Goal: Information Seeking & Learning: Learn about a topic

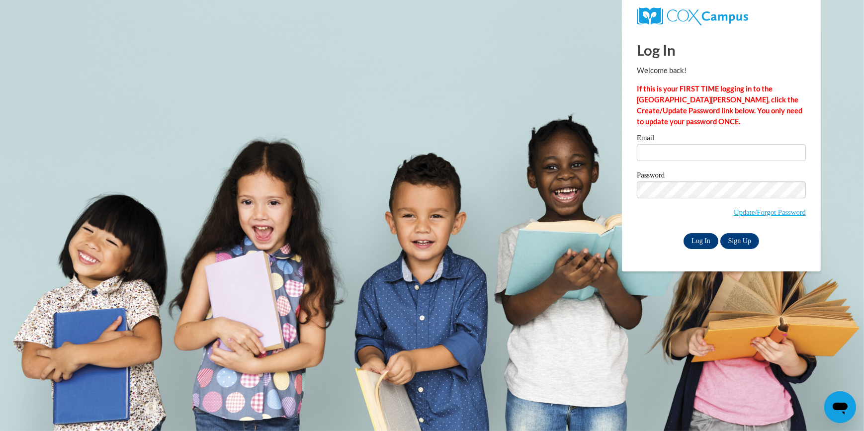
type input "oliviatfunk@gmail.com"
click at [708, 241] on input "Log In" at bounding box center [701, 241] width 35 height 16
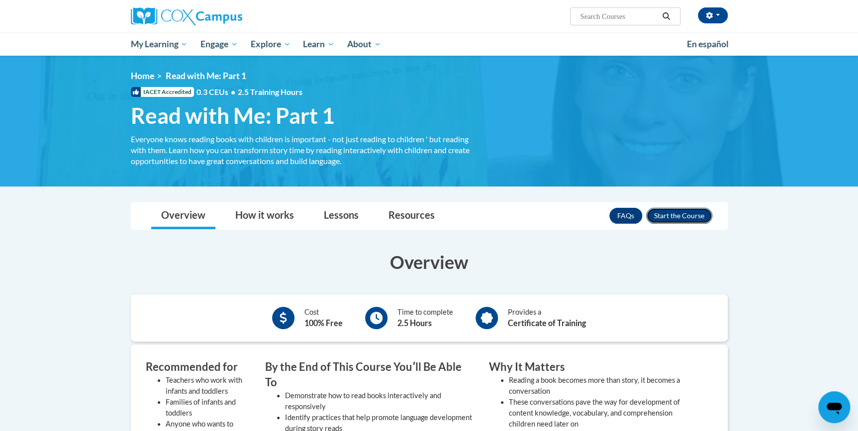
click at [691, 213] on button "Enroll" at bounding box center [679, 216] width 66 height 16
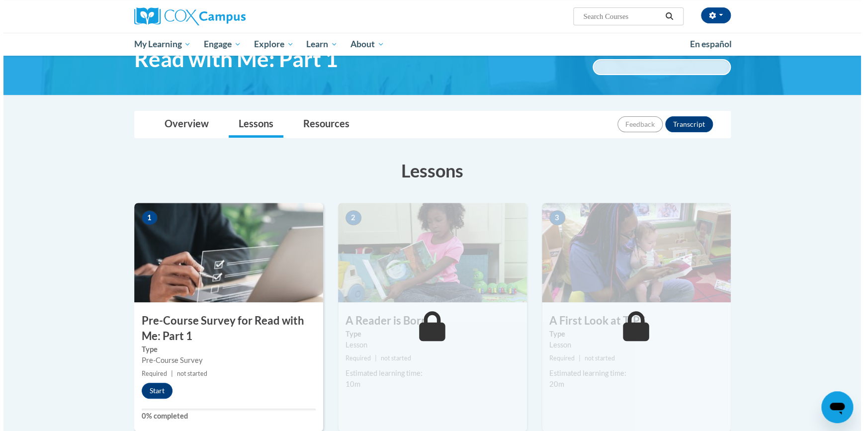
scroll to position [56, 0]
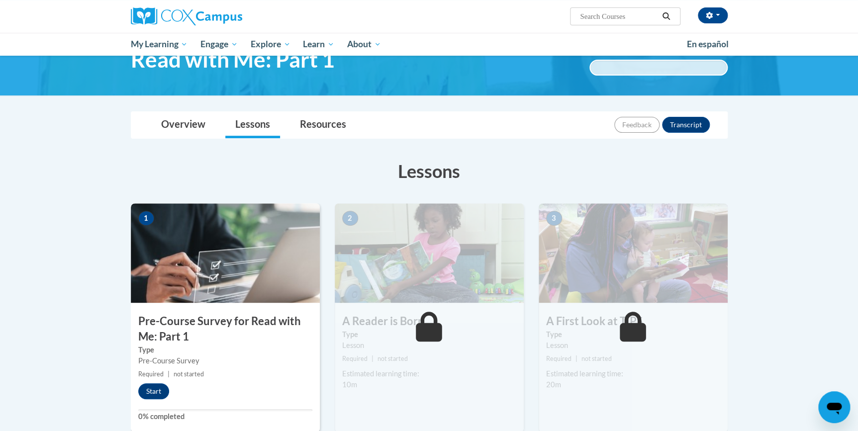
click at [181, 308] on div "1 Pre-Course Survey for Read with Me: Part 1 Type Pre-Course Survey Required | …" at bounding box center [225, 317] width 189 height 229
click at [158, 388] on button "Start" at bounding box center [153, 391] width 31 height 16
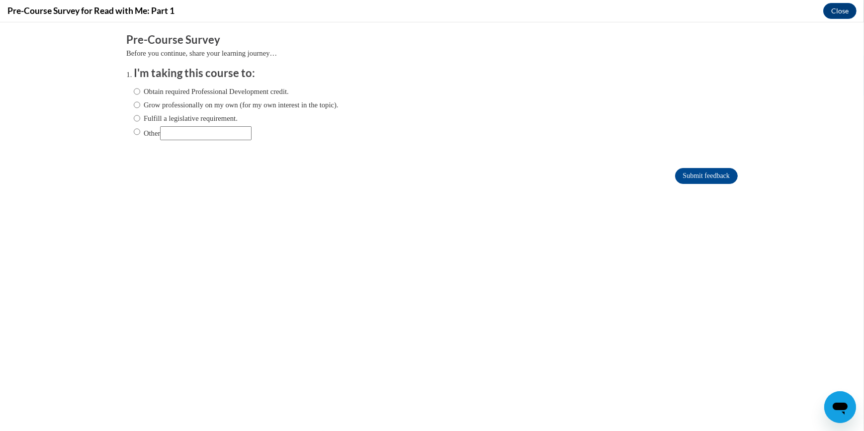
scroll to position [0, 0]
click at [284, 87] on label "Obtain required Professional Development credit." at bounding box center [211, 91] width 155 height 11
click at [140, 87] on input "Obtain required Professional Development credit." at bounding box center [137, 91] width 6 height 11
radio input "true"
click at [696, 174] on input "Submit feedback" at bounding box center [706, 176] width 63 height 16
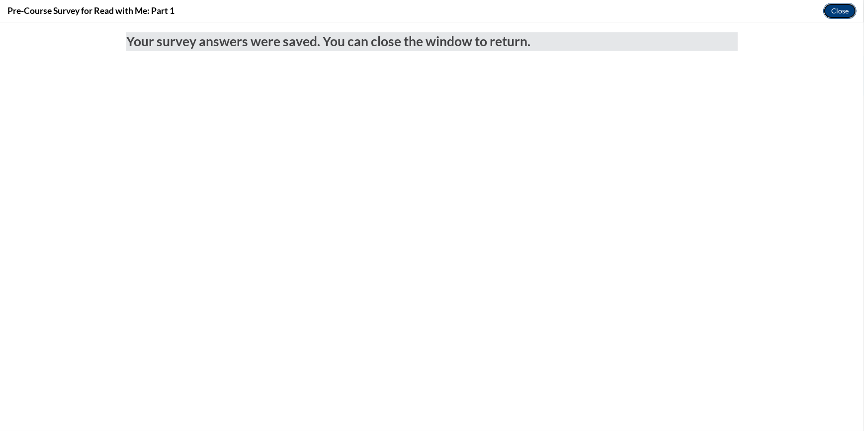
click at [842, 17] on button "Close" at bounding box center [839, 11] width 33 height 16
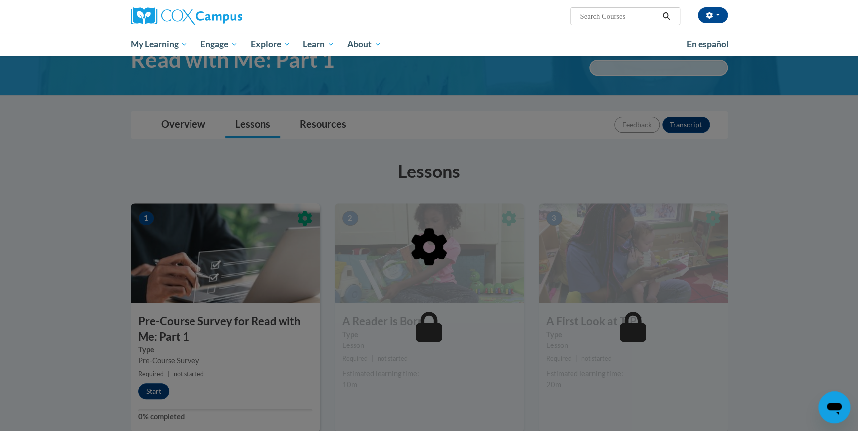
click at [444, 254] on icon at bounding box center [428, 247] width 39 height 39
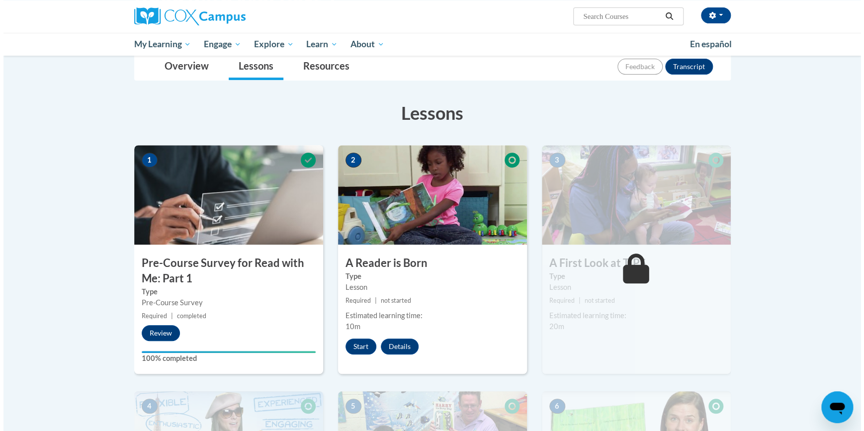
scroll to position [118, 0]
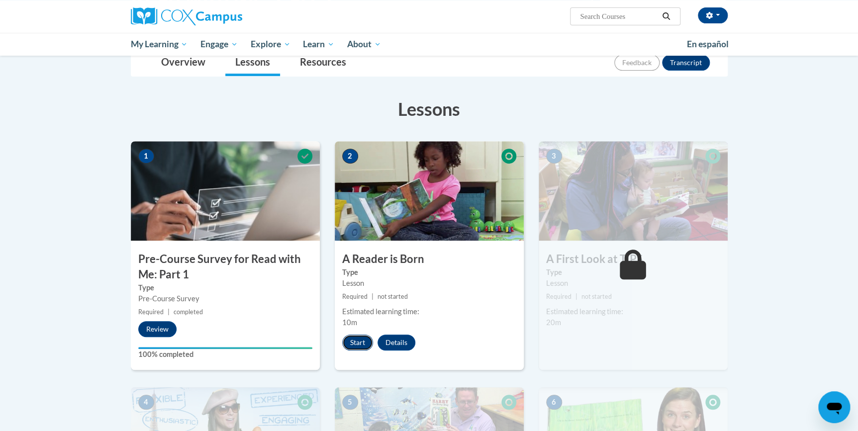
click at [351, 348] on button "Start" at bounding box center [357, 343] width 31 height 16
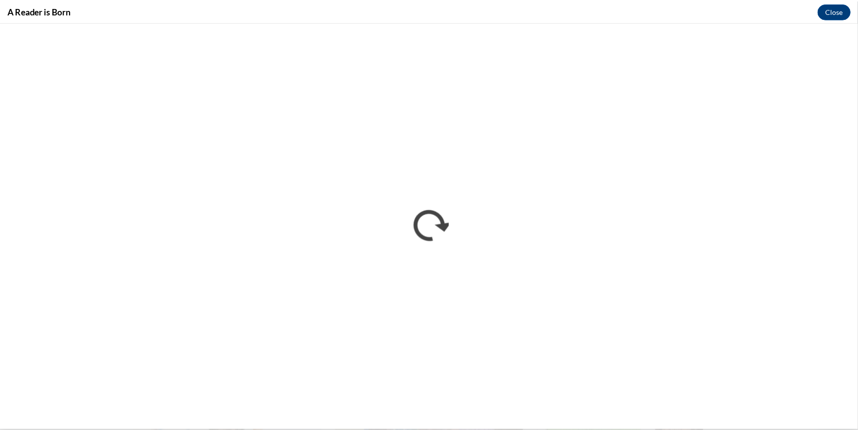
scroll to position [0, 0]
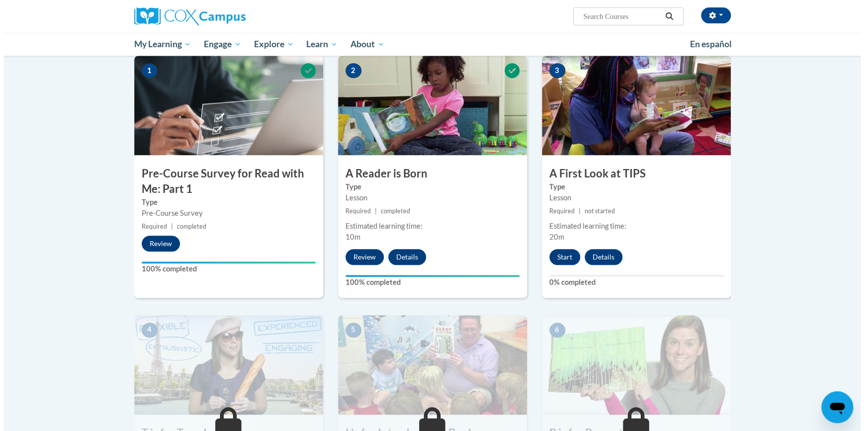
scroll to position [210, 0]
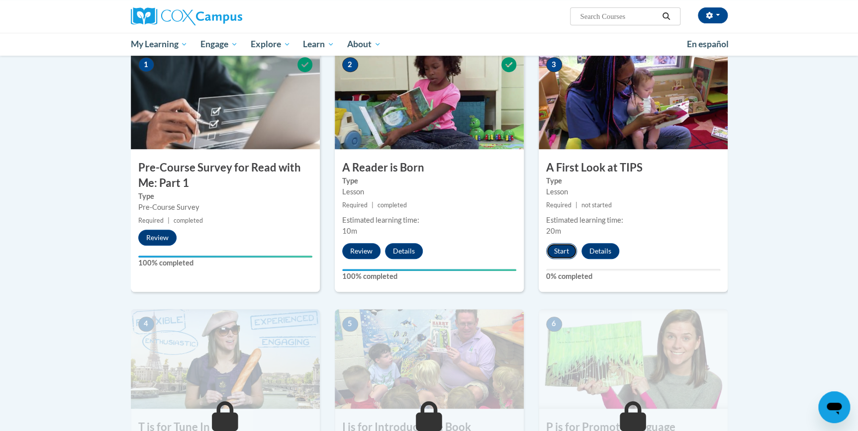
click at [559, 249] on button "Start" at bounding box center [561, 251] width 31 height 16
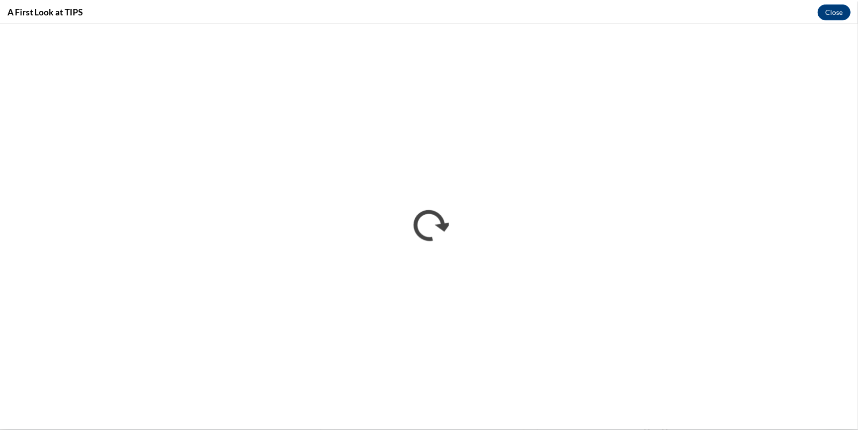
scroll to position [0, 0]
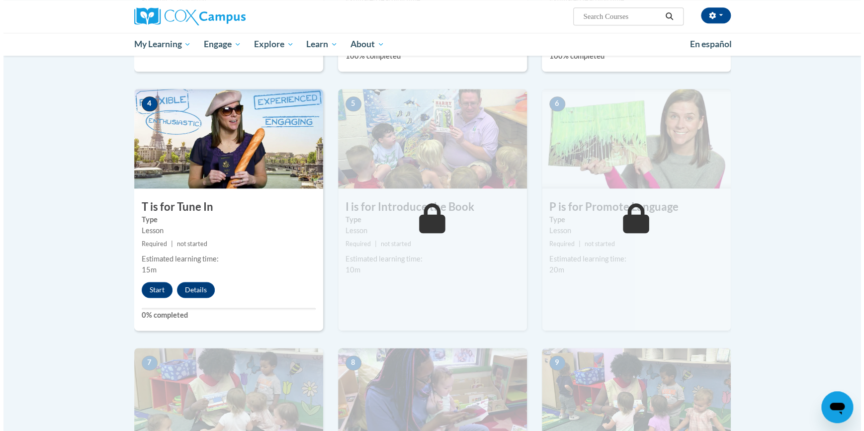
scroll to position [430, 0]
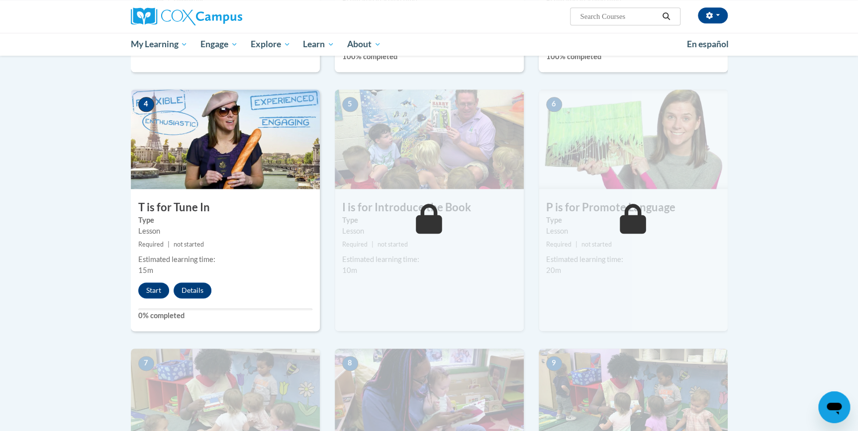
click at [183, 239] on small "Required | not started" at bounding box center [225, 244] width 189 height 11
click at [158, 289] on button "Start" at bounding box center [153, 290] width 31 height 16
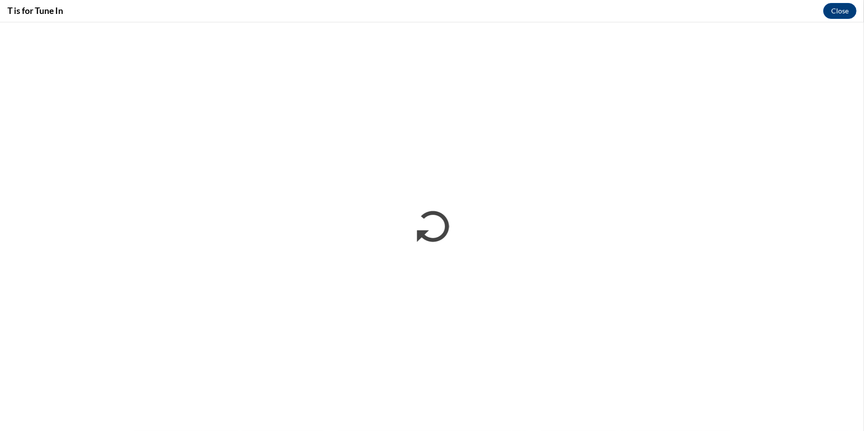
scroll to position [0, 0]
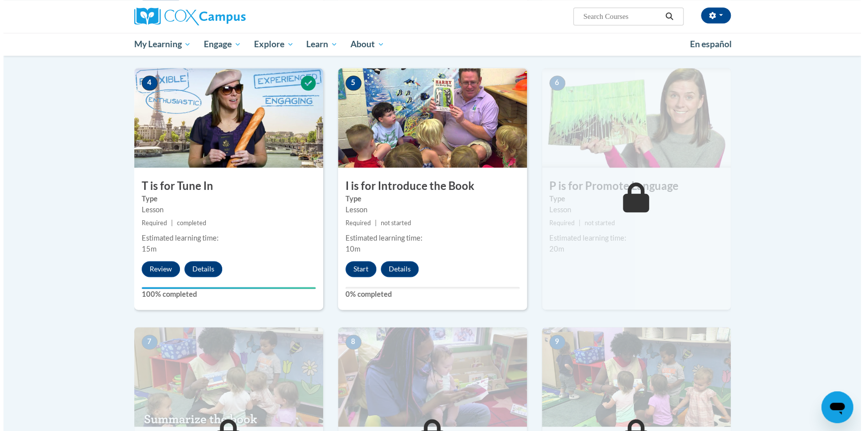
scroll to position [458, 0]
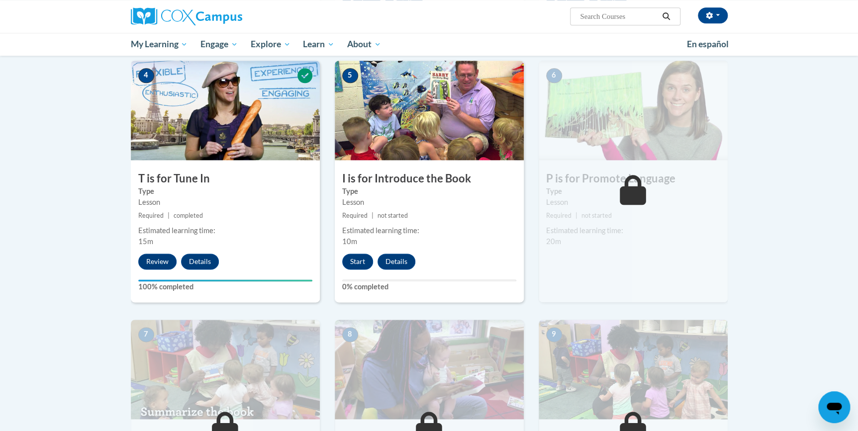
click at [378, 243] on div "Estimated learning time: 10m" at bounding box center [429, 236] width 189 height 22
click at [353, 260] on button "Start" at bounding box center [357, 262] width 31 height 16
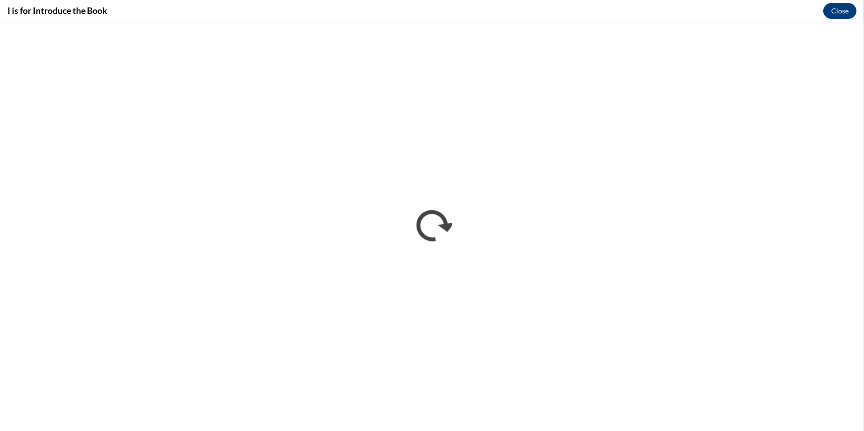
scroll to position [0, 0]
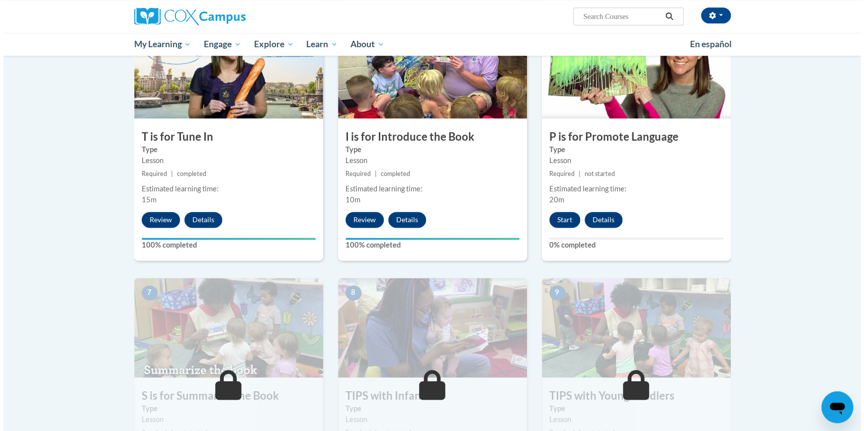
scroll to position [500, 0]
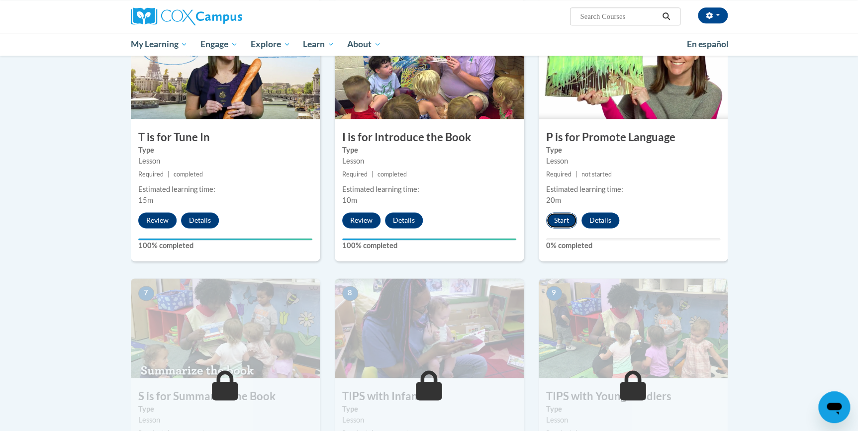
click at [559, 218] on button "Start" at bounding box center [561, 220] width 31 height 16
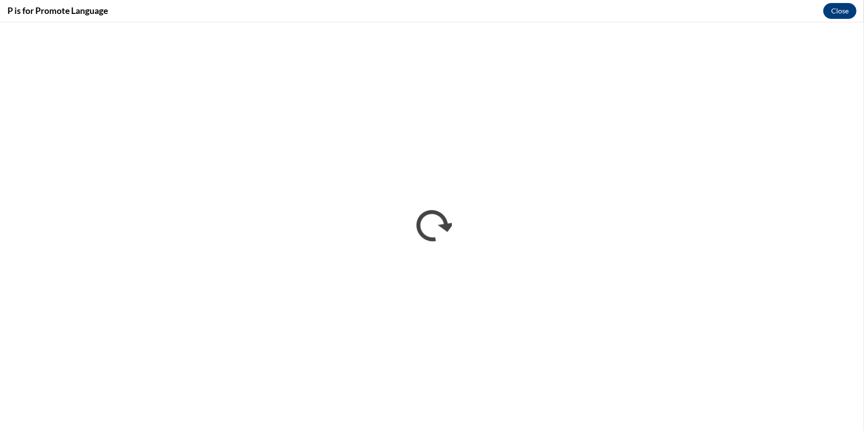
scroll to position [0, 0]
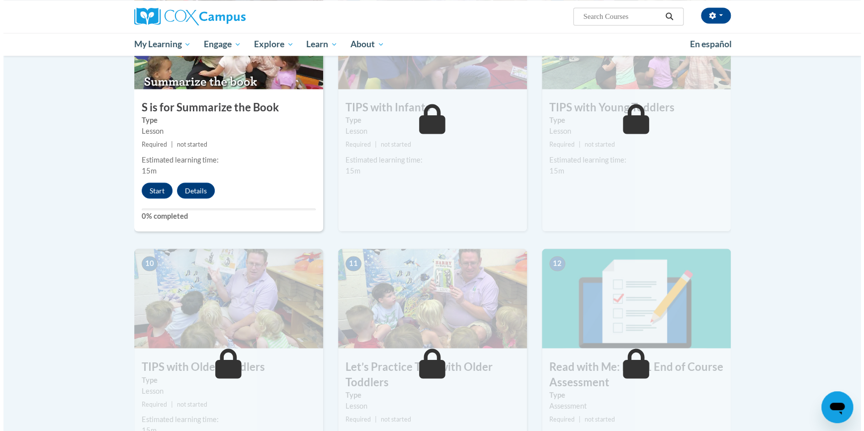
scroll to position [789, 0]
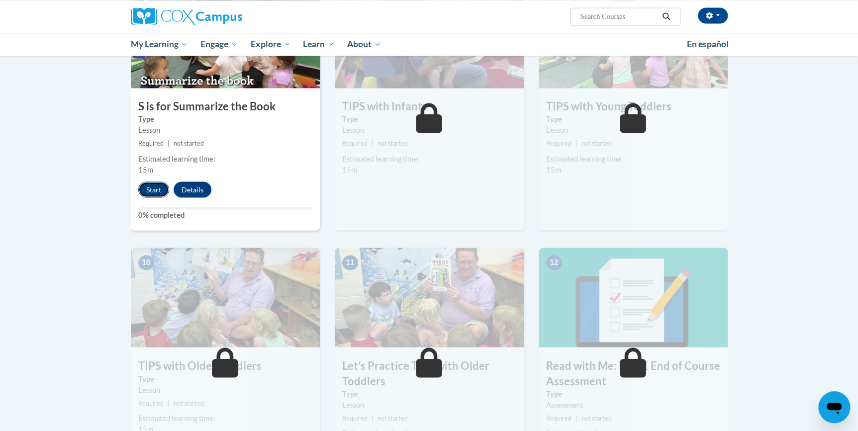
click at [154, 193] on button "Start" at bounding box center [153, 189] width 31 height 16
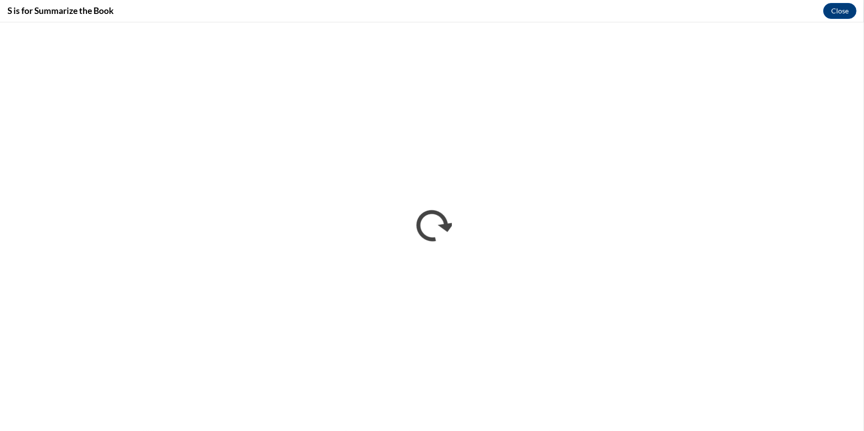
scroll to position [0, 0]
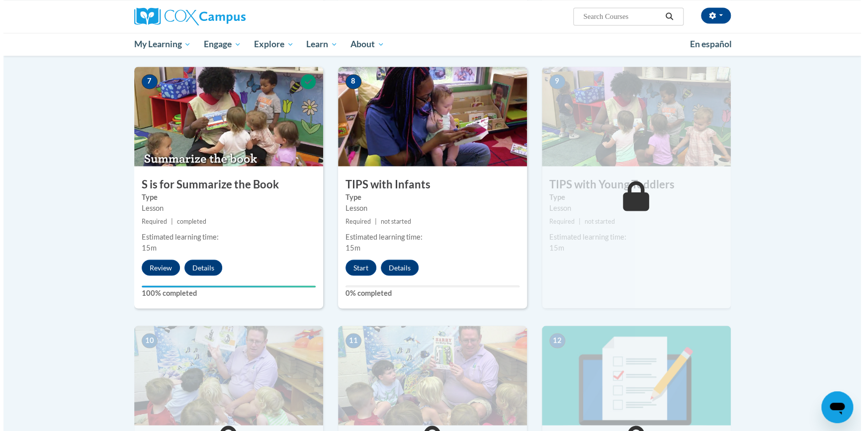
scroll to position [720, 0]
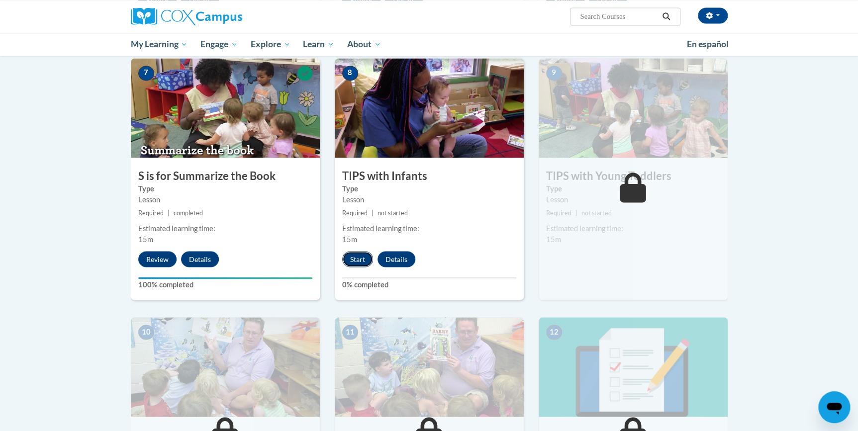
click at [353, 254] on button "Start" at bounding box center [357, 259] width 31 height 16
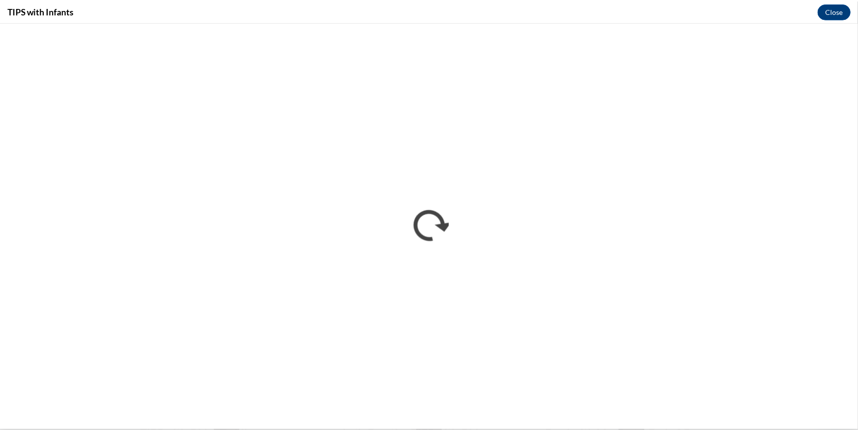
scroll to position [0, 0]
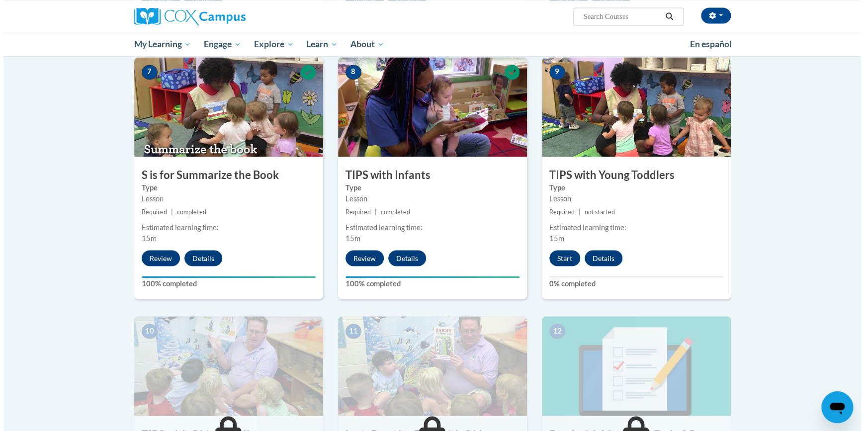
scroll to position [755, 0]
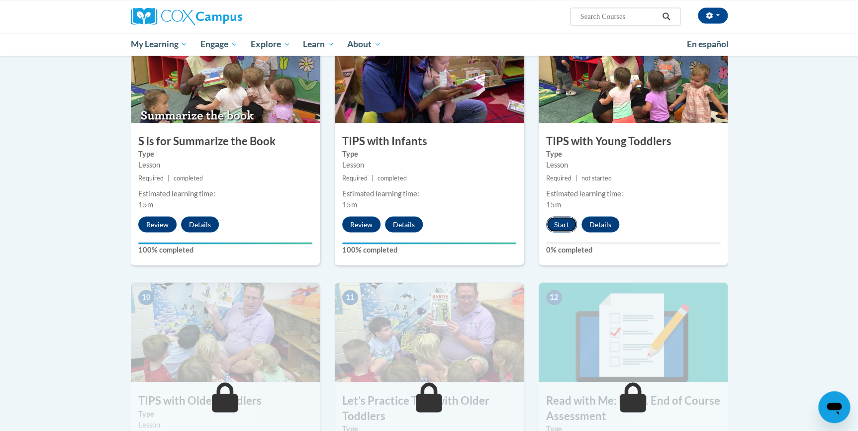
click at [559, 221] on button "Start" at bounding box center [561, 224] width 31 height 16
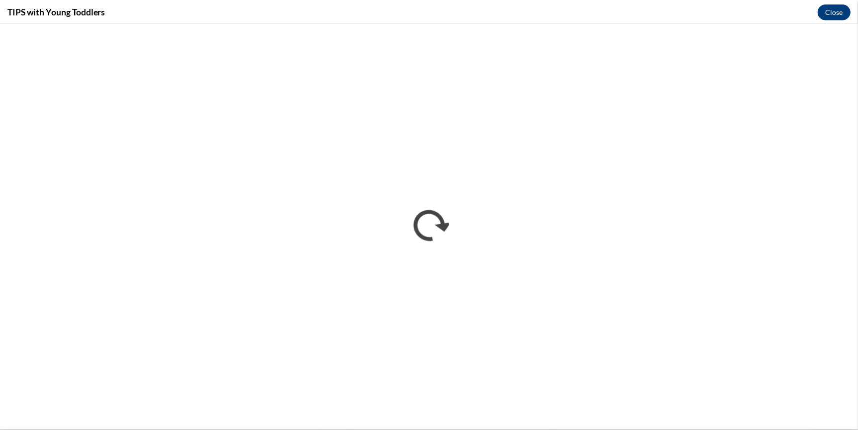
scroll to position [0, 0]
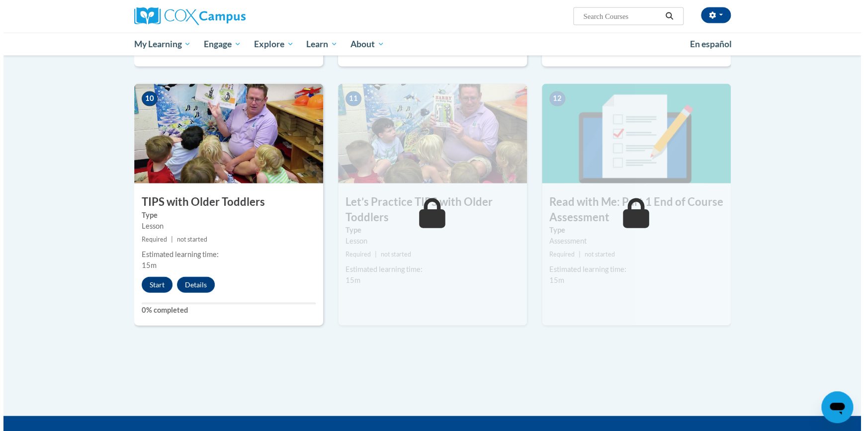
scroll to position [953, 0]
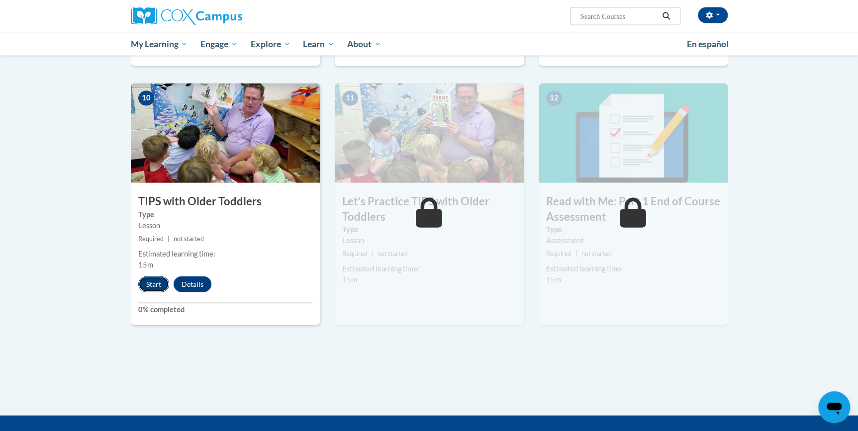
click at [151, 284] on button "Start" at bounding box center [153, 284] width 31 height 16
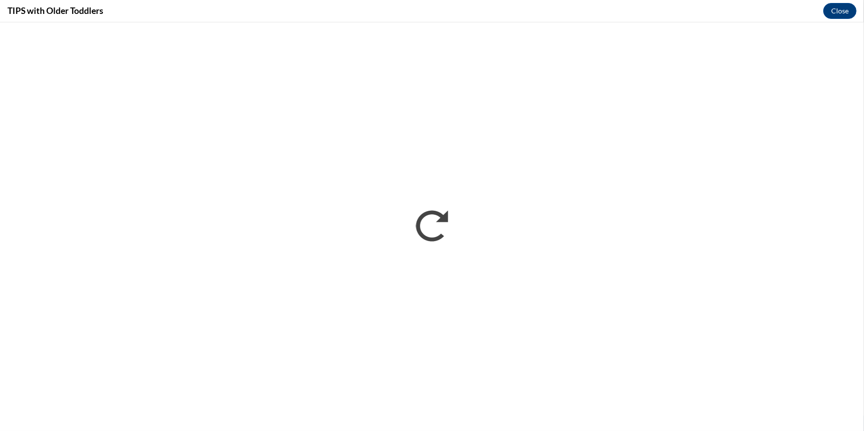
scroll to position [0, 0]
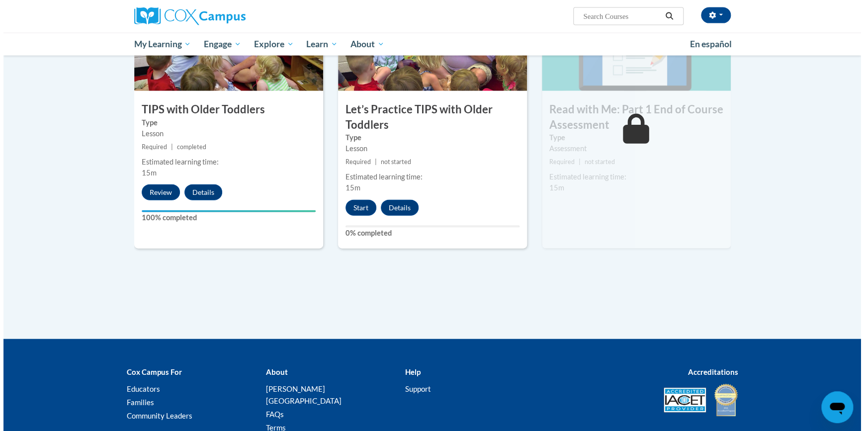
scroll to position [1050, 0]
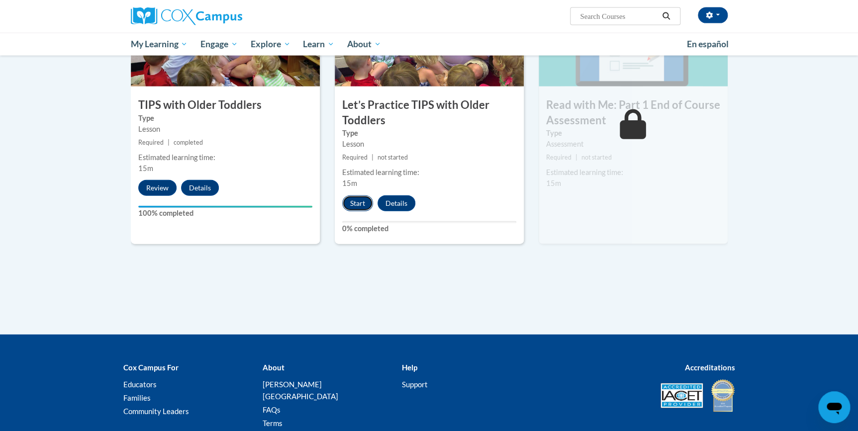
click at [361, 205] on button "Start" at bounding box center [357, 203] width 31 height 16
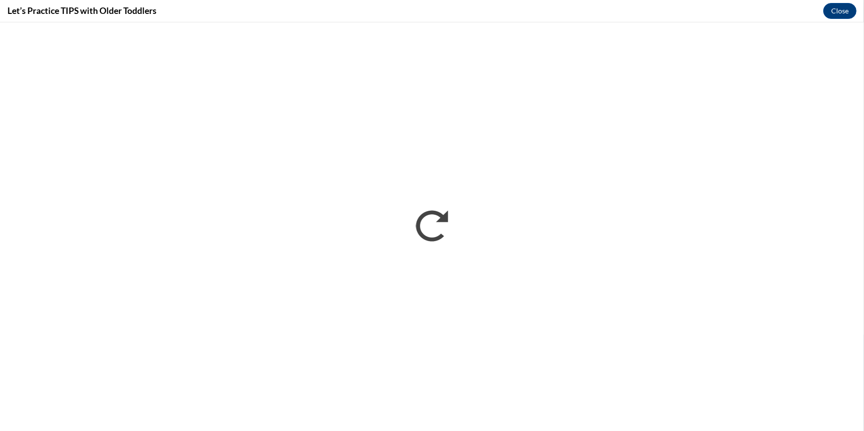
scroll to position [0, 0]
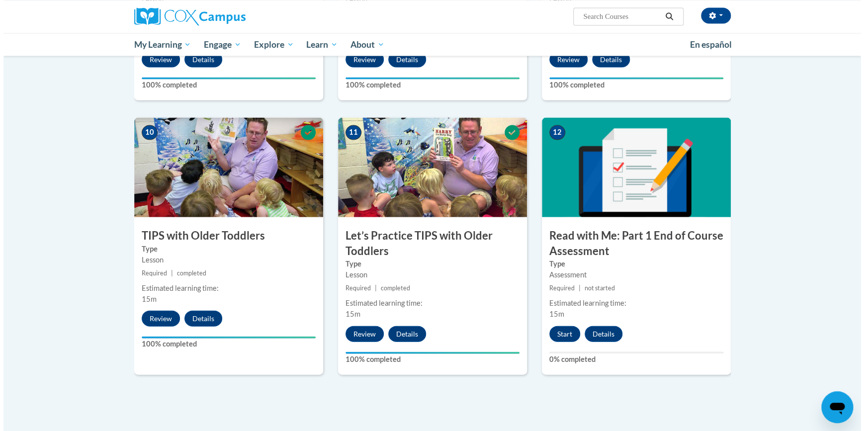
scroll to position [920, 0]
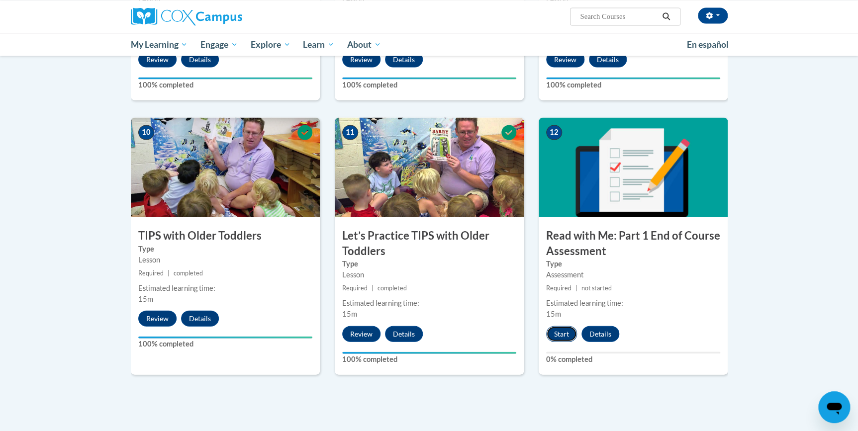
click at [569, 334] on button "Start" at bounding box center [561, 334] width 31 height 16
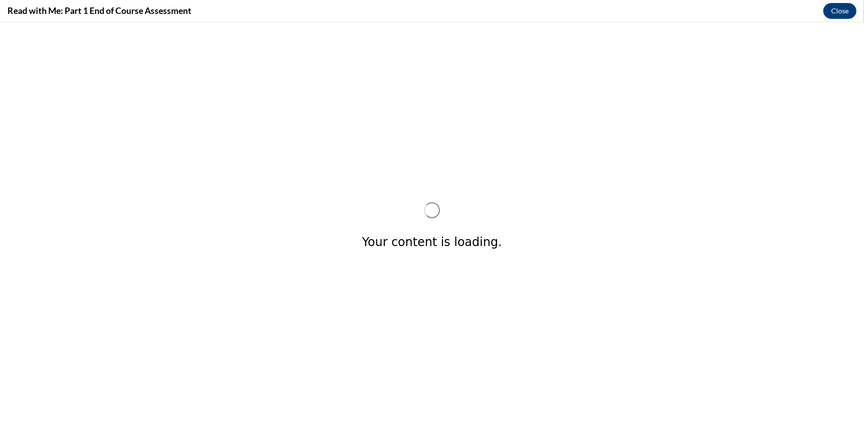
scroll to position [0, 0]
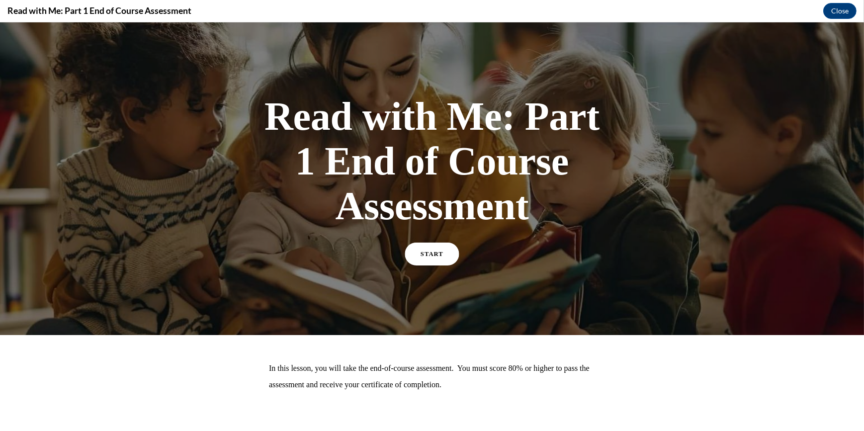
click at [440, 262] on link "START" at bounding box center [432, 254] width 54 height 23
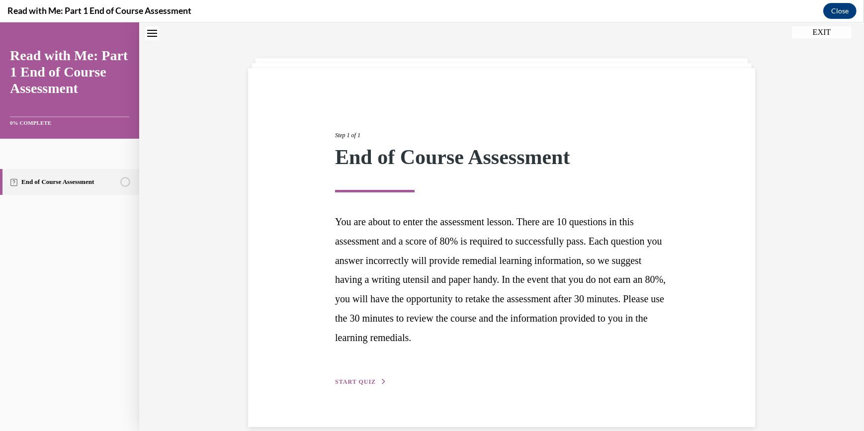
scroll to position [45, 0]
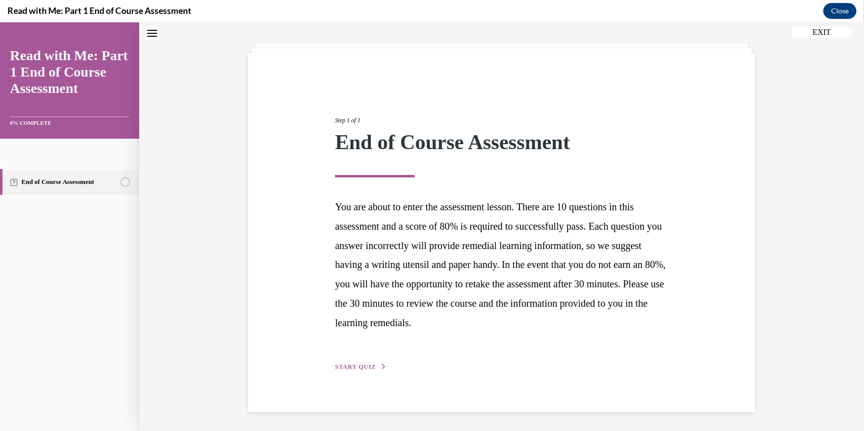
click at [369, 373] on div "Step 1 of 1 End of Course Assessment You are about to enter the assessment less…" at bounding box center [501, 232] width 507 height 359
click at [345, 361] on div "Step 1 of 1 End of Course Assessment You are about to enter the assessment less…" at bounding box center [502, 232] width 348 height 279
click at [357, 368] on span "START QUIZ" at bounding box center [355, 366] width 41 height 7
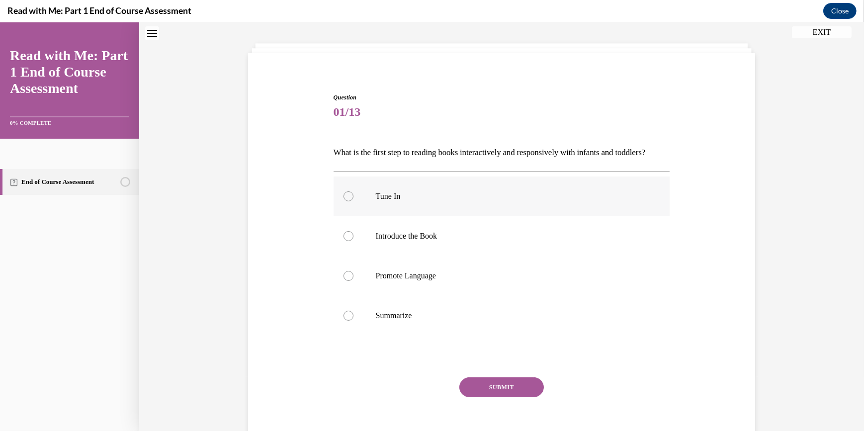
click at [379, 198] on label "Tune In" at bounding box center [502, 196] width 337 height 40
click at [353, 198] on input "Tune In" at bounding box center [349, 196] width 10 height 10
radio input "true"
click at [497, 397] on button "SUBMIT" at bounding box center [501, 387] width 85 height 20
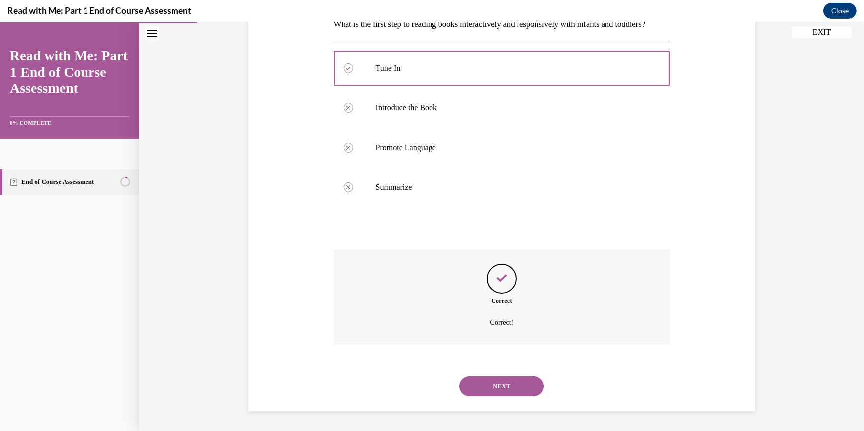
scroll to position [189, 0]
click at [490, 386] on button "NEXT" at bounding box center [501, 386] width 85 height 20
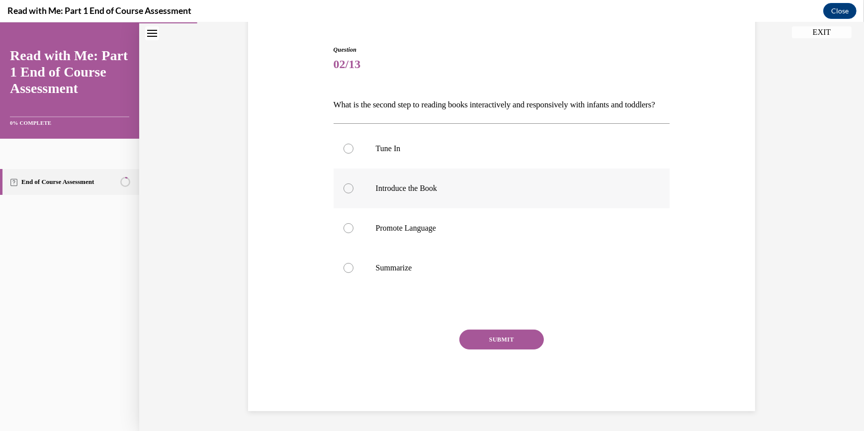
click at [398, 197] on label "Introduce the Book" at bounding box center [502, 189] width 337 height 40
click at [353, 193] on input "Introduce the Book" at bounding box center [349, 188] width 10 height 10
radio input "true"
click at [504, 341] on button "SUBMIT" at bounding box center [501, 340] width 85 height 20
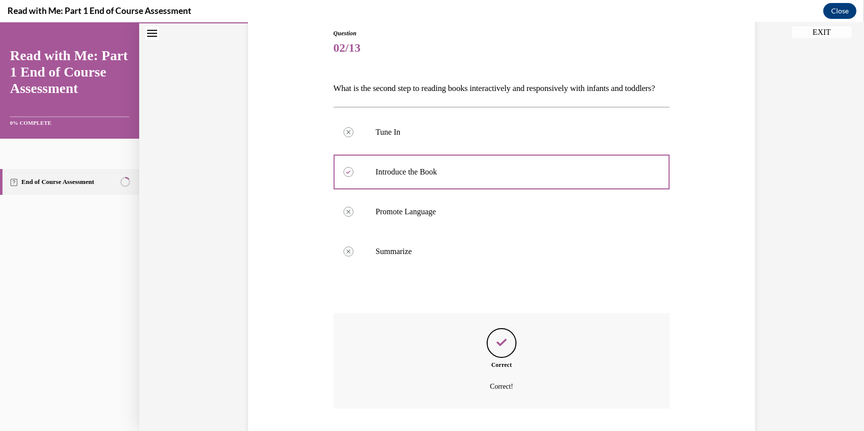
scroll to position [189, 0]
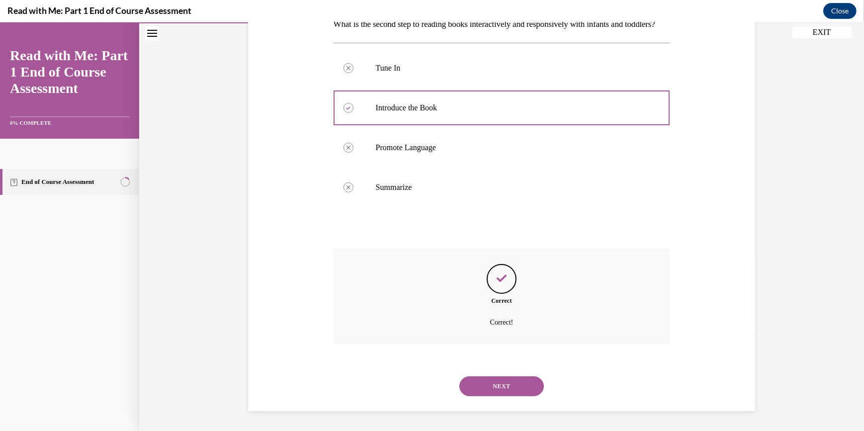
click at [495, 385] on button "NEXT" at bounding box center [501, 386] width 85 height 20
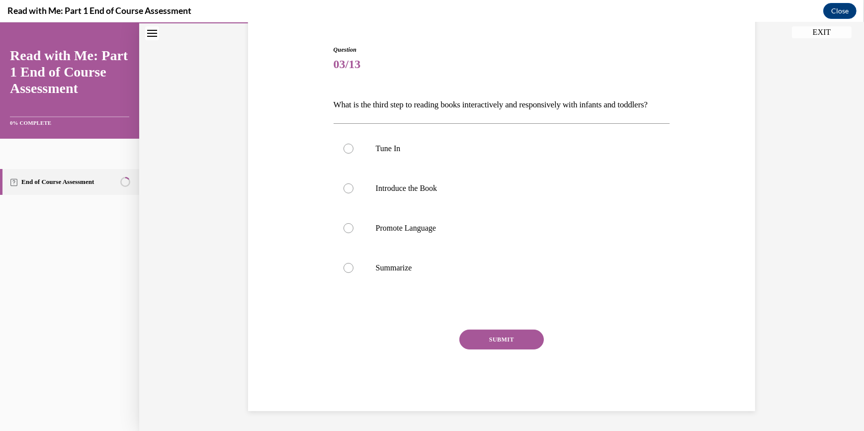
scroll to position [109, 0]
click at [416, 221] on label "Promote Language" at bounding box center [502, 228] width 337 height 40
click at [353, 223] on input "Promote Language" at bounding box center [349, 228] width 10 height 10
radio input "true"
click at [486, 334] on button "SUBMIT" at bounding box center [501, 340] width 85 height 20
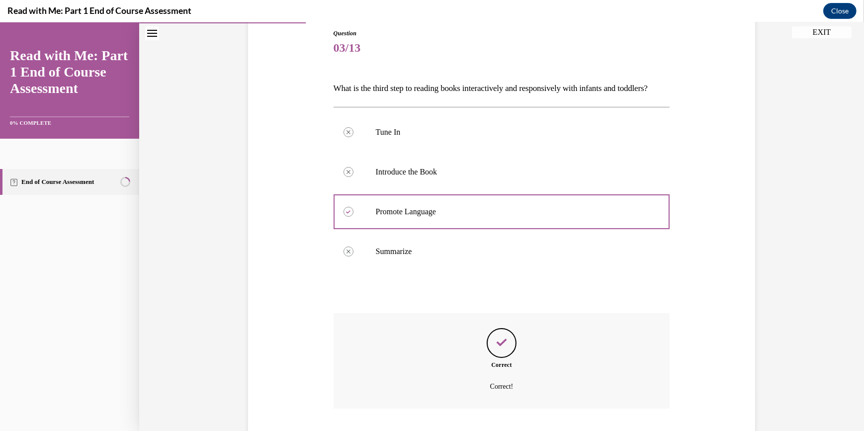
scroll to position [189, 0]
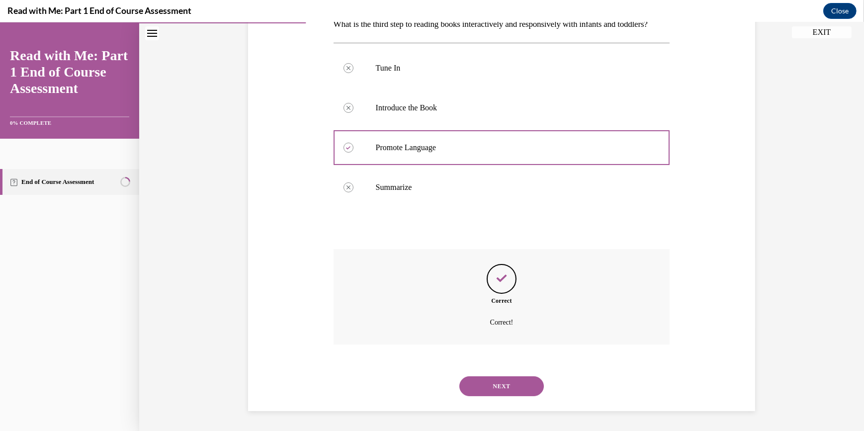
click at [482, 391] on button "NEXT" at bounding box center [501, 386] width 85 height 20
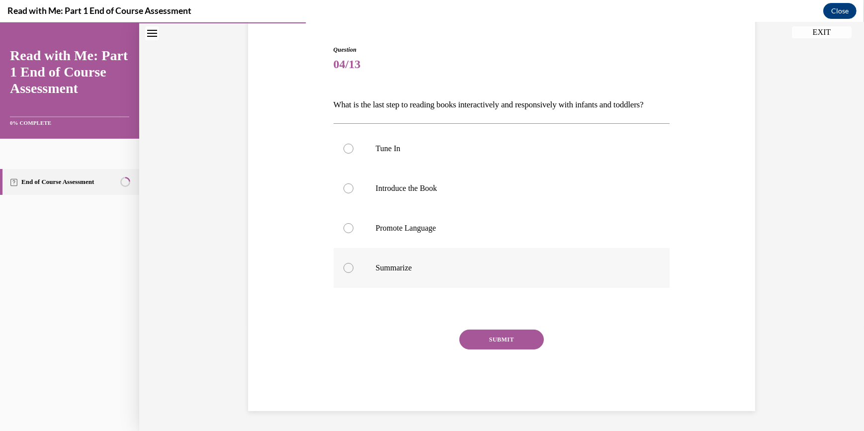
click at [395, 268] on p "Summarize" at bounding box center [510, 268] width 269 height 10
click at [353, 268] on input "Summarize" at bounding box center [349, 268] width 10 height 10
radio input "true"
click at [483, 333] on button "SUBMIT" at bounding box center [501, 340] width 85 height 20
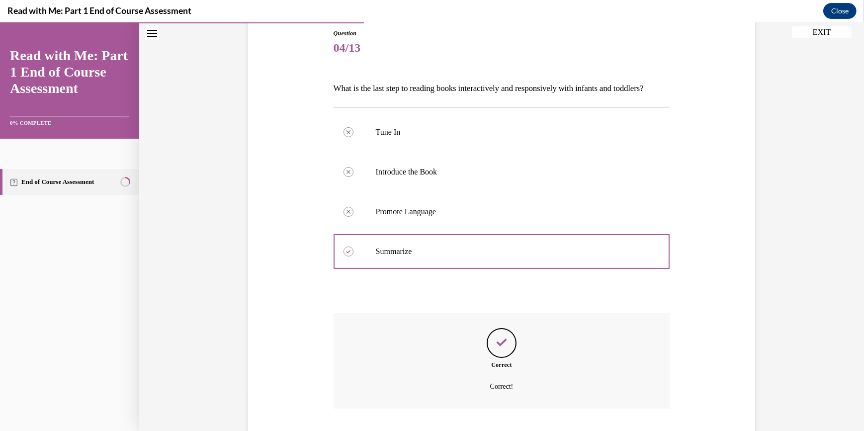
scroll to position [189, 0]
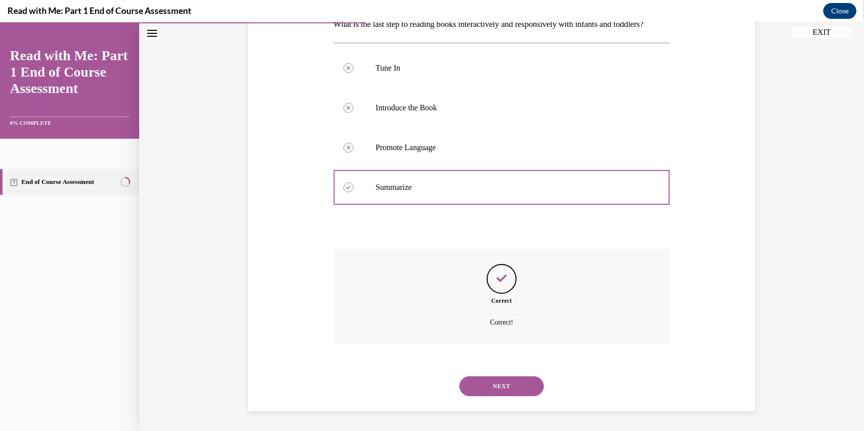
click at [485, 385] on button "NEXT" at bounding box center [501, 386] width 85 height 20
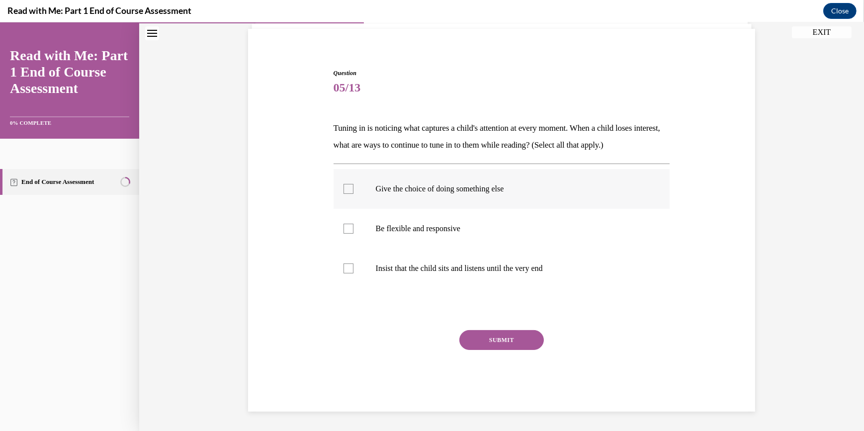
click at [448, 191] on p "Give the choice of doing something else" at bounding box center [510, 189] width 269 height 10
click at [353, 191] on input "Give the choice of doing something else" at bounding box center [349, 189] width 10 height 10
checkbox input "true"
click at [444, 238] on label "Be flexible and responsive" at bounding box center [502, 229] width 337 height 40
click at [353, 234] on input "Be flexible and responsive" at bounding box center [349, 229] width 10 height 10
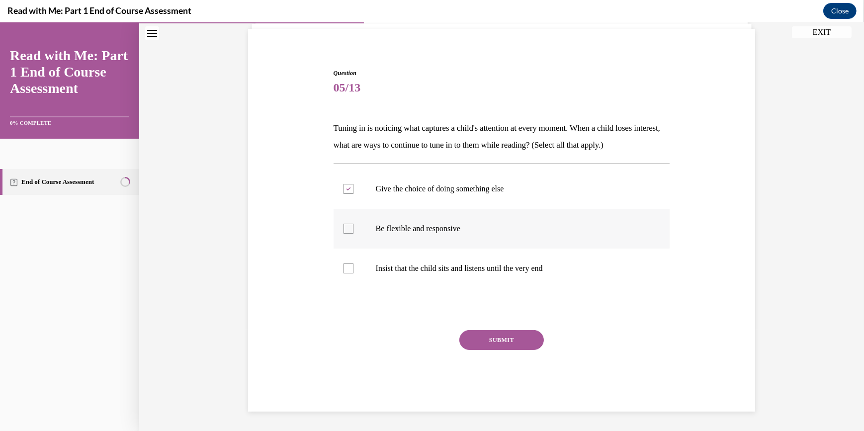
checkbox input "true"
click at [494, 352] on div "SUBMIT" at bounding box center [502, 355] width 337 height 50
click at [492, 338] on button "SUBMIT" at bounding box center [501, 340] width 85 height 20
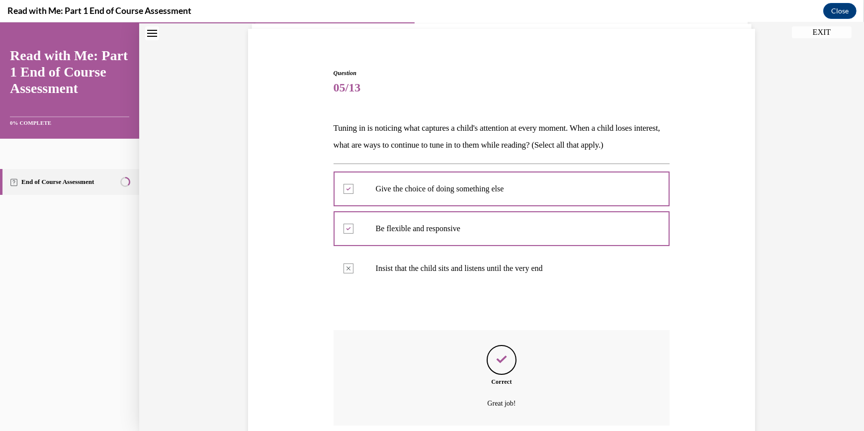
scroll to position [150, 0]
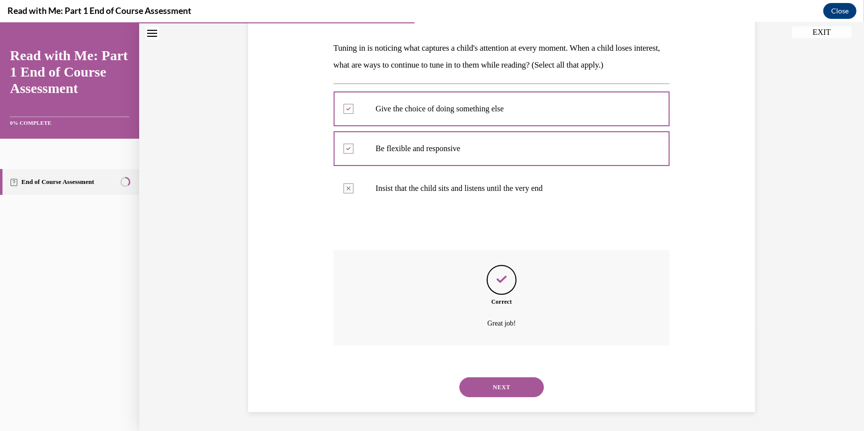
click at [479, 391] on button "NEXT" at bounding box center [501, 387] width 85 height 20
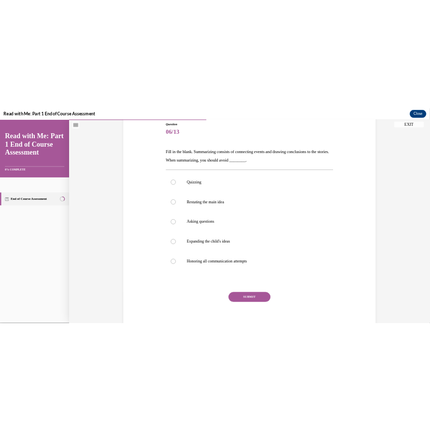
scroll to position [112, 0]
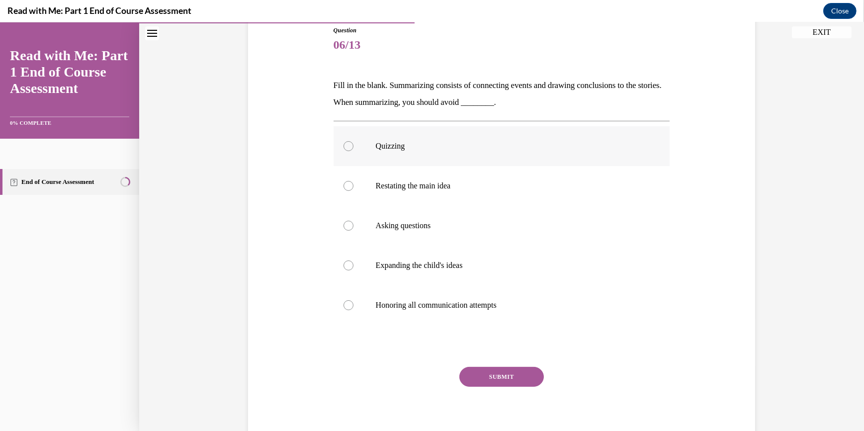
click at [381, 145] on p "Quizzing" at bounding box center [510, 146] width 269 height 10
click at [353, 145] on input "Quizzing" at bounding box center [349, 146] width 10 height 10
radio input "true"
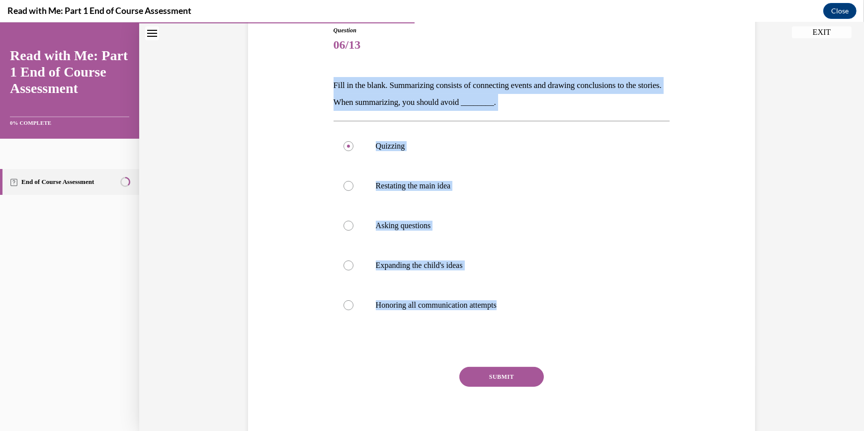
drag, startPoint x: 328, startPoint y: 84, endPoint x: 540, endPoint y: 328, distance: 323.1
click at [540, 328] on div "Question 06/13 Fill in the blank. Summarizing consists of connecting events and…" at bounding box center [502, 229] width 342 height 437
copy div "Fill in the blank. Summarizing consists of connecting events and drawing conclu…"
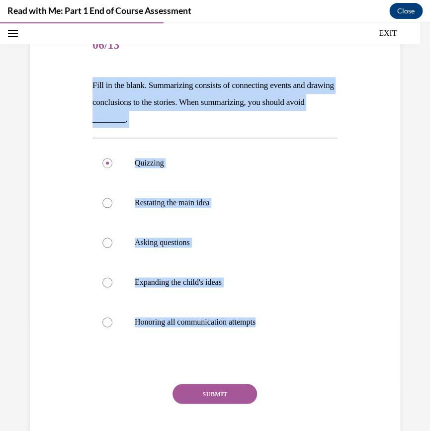
click at [322, 94] on p "Fill in the blank. Summarizing consists of connecting events and drawing conclu…" at bounding box center [214, 102] width 245 height 51
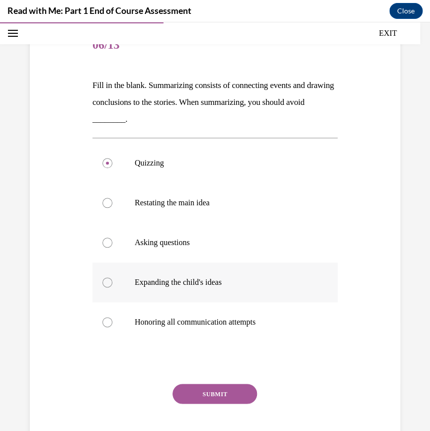
click at [204, 284] on p "Expanding the child's ideas" at bounding box center [224, 282] width 178 height 10
click at [112, 284] on input "Expanding the child's ideas" at bounding box center [107, 282] width 10 height 10
radio input "true"
click at [204, 284] on p "Expanding the child's ideas" at bounding box center [224, 282] width 178 height 10
click at [112, 284] on input "Expanding the child's ideas" at bounding box center [107, 282] width 10 height 10
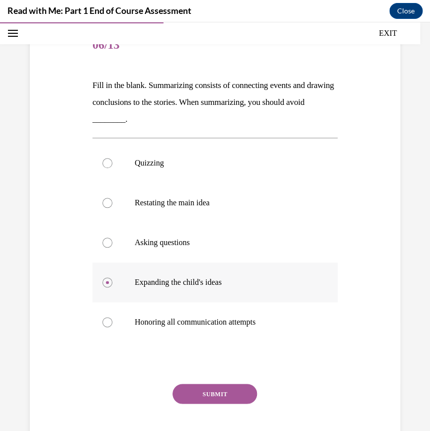
drag, startPoint x: 204, startPoint y: 284, endPoint x: 181, endPoint y: 282, distance: 23.0
click at [181, 282] on p "Expanding the child's ideas" at bounding box center [224, 282] width 178 height 10
click at [112, 282] on input "Expanding the child's ideas" at bounding box center [107, 282] width 10 height 10
click at [209, 390] on button "SUBMIT" at bounding box center [214, 394] width 85 height 20
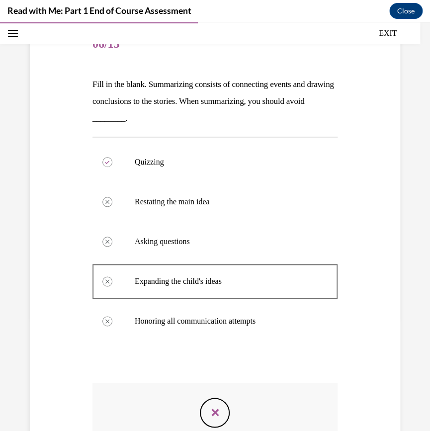
scroll to position [259, 0]
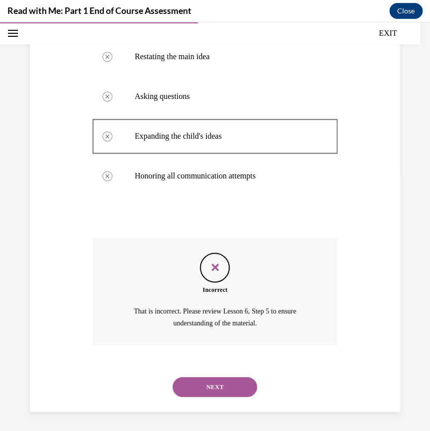
click at [203, 388] on button "NEXT" at bounding box center [214, 387] width 85 height 20
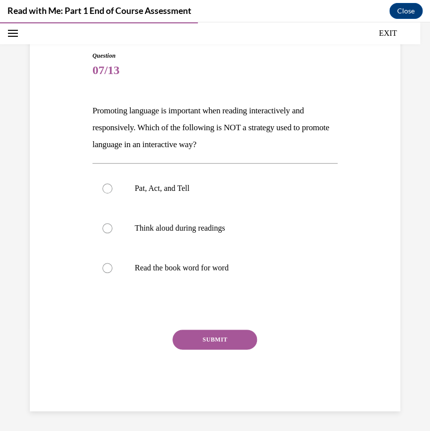
scroll to position [86, 0]
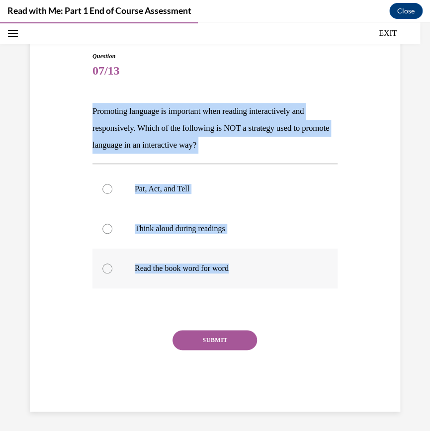
drag, startPoint x: 89, startPoint y: 116, endPoint x: 259, endPoint y: 277, distance: 234.2
click at [259, 277] on div "Question 07/13 Promoting language is important when reading interactively and r…" at bounding box center [215, 224] width 250 height 375
drag, startPoint x: 259, startPoint y: 277, endPoint x: 241, endPoint y: 139, distance: 139.8
click at [241, 139] on p "Promoting language is important when reading interactively and responsively. Wh…" at bounding box center [214, 128] width 245 height 51
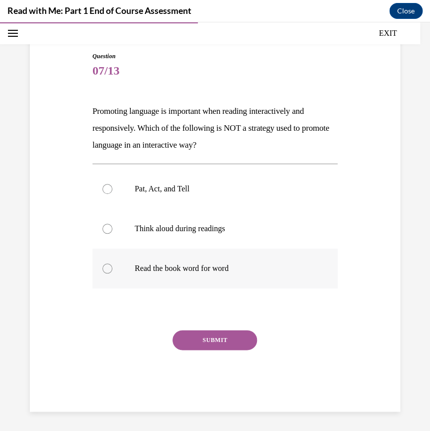
click at [216, 261] on label "Read the book word for word" at bounding box center [214, 269] width 245 height 40
click at [112, 263] on input "Read the book word for word" at bounding box center [107, 268] width 10 height 10
radio input "true"
click at [212, 339] on button "SUBMIT" at bounding box center [214, 340] width 85 height 20
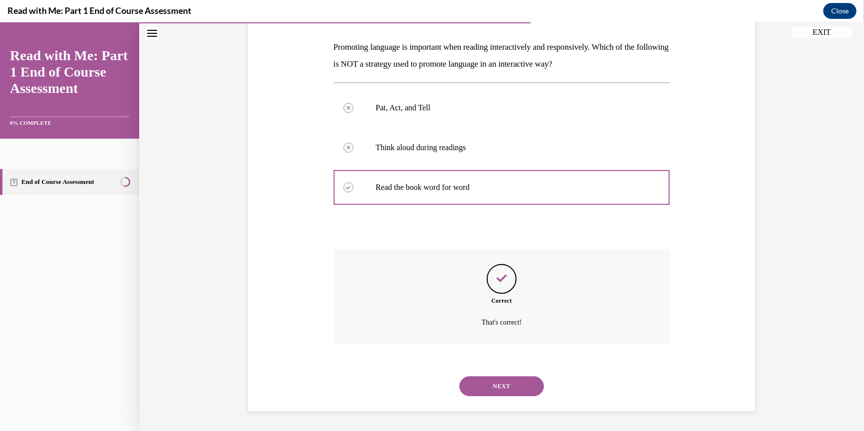
scroll to position [150, 0]
click at [505, 393] on button "NEXT" at bounding box center [501, 387] width 85 height 20
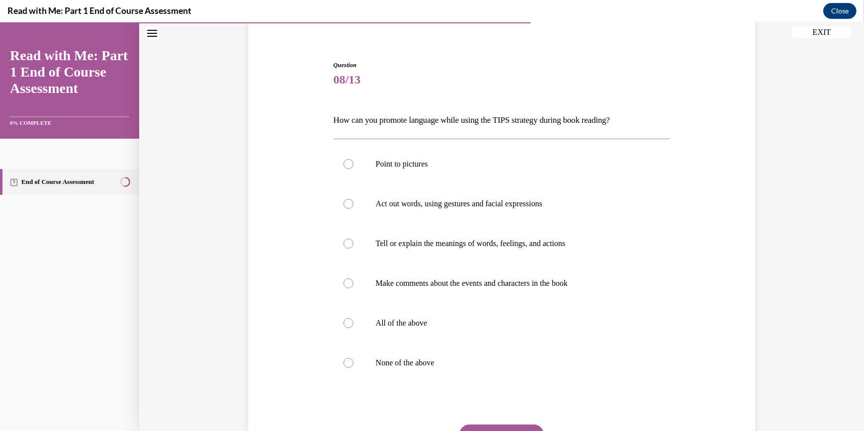
scroll to position [85, 0]
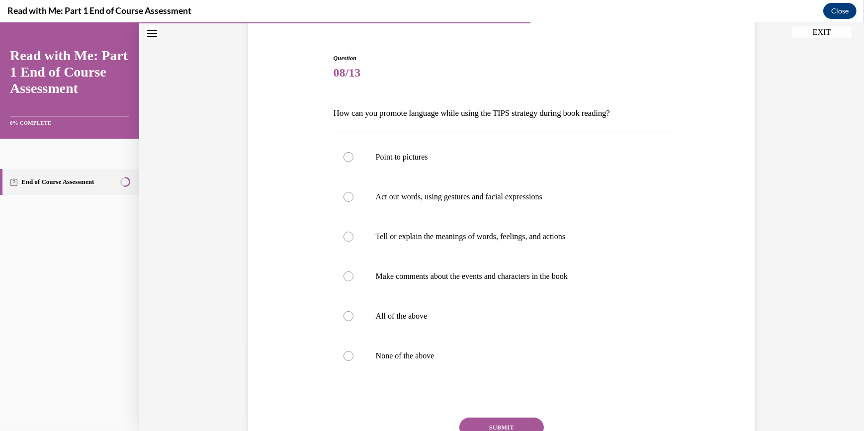
click at [505, 393] on div at bounding box center [502, 397] width 337 height 12
click at [393, 319] on p "All of the above" at bounding box center [510, 316] width 269 height 10
click at [353, 319] on input "All of the above" at bounding box center [349, 316] width 10 height 10
radio input "true"
click at [393, 319] on p "All of the above" at bounding box center [510, 316] width 269 height 10
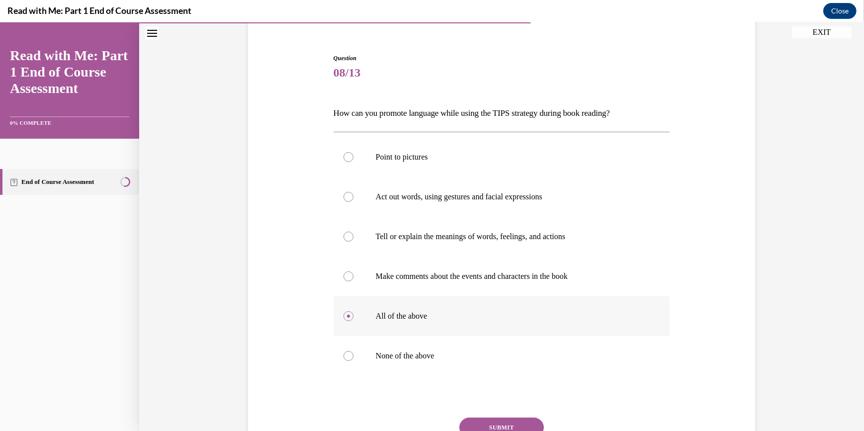
click at [353, 319] on input "All of the above" at bounding box center [349, 316] width 10 height 10
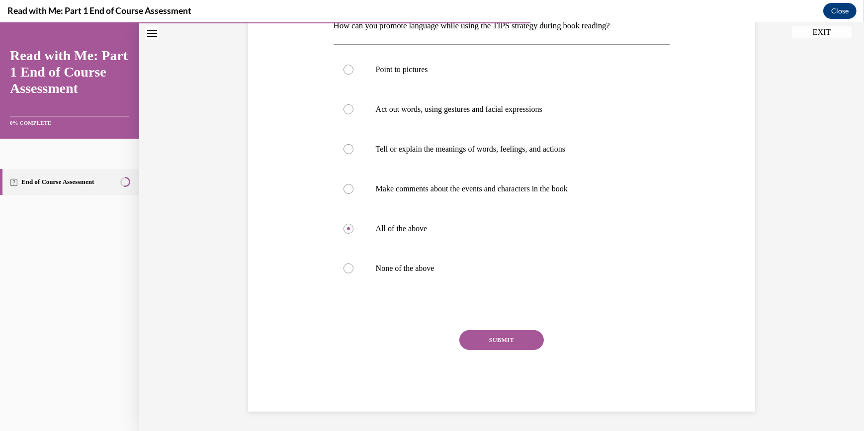
click at [512, 335] on button "SUBMIT" at bounding box center [501, 340] width 85 height 20
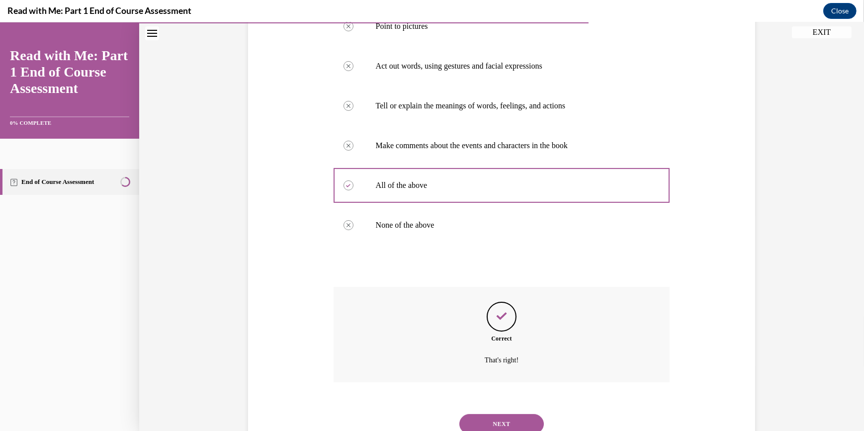
scroll to position [253, 0]
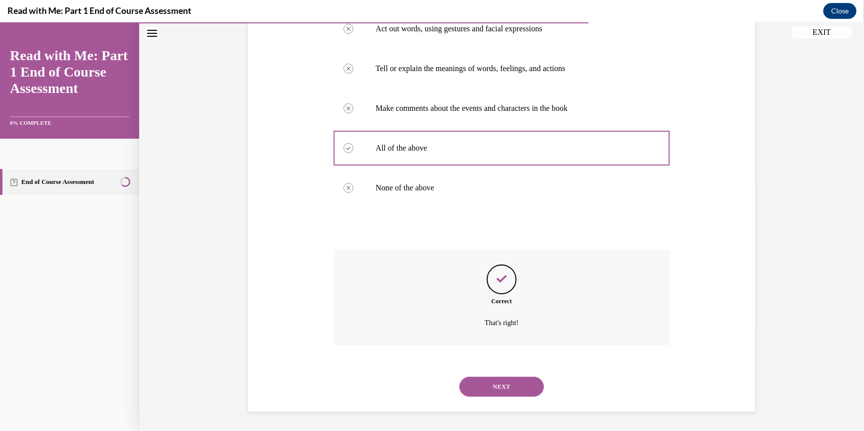
click at [485, 393] on button "NEXT" at bounding box center [501, 387] width 85 height 20
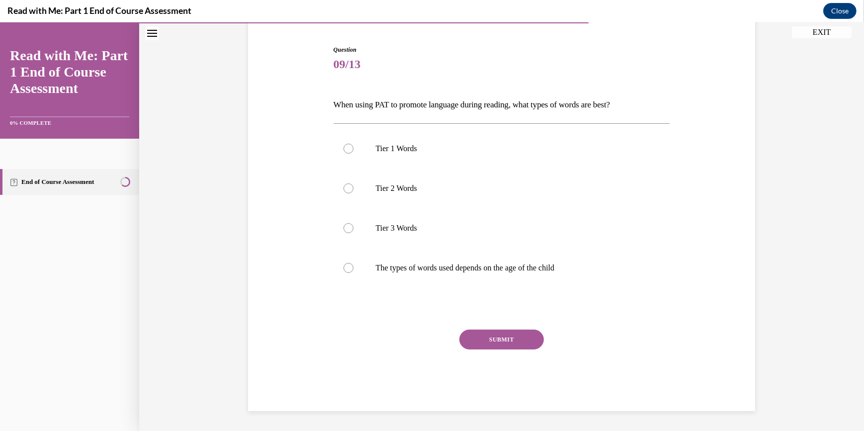
scroll to position [92, 0]
drag, startPoint x: 485, startPoint y: 393, endPoint x: 347, endPoint y: 362, distance: 141.2
click at [347, 362] on div "SUBMIT" at bounding box center [502, 355] width 337 height 50
click at [455, 265] on p "The types of words used depends on the age of the child" at bounding box center [510, 268] width 269 height 10
click at [353, 265] on input "The types of words used depends on the age of the child" at bounding box center [349, 268] width 10 height 10
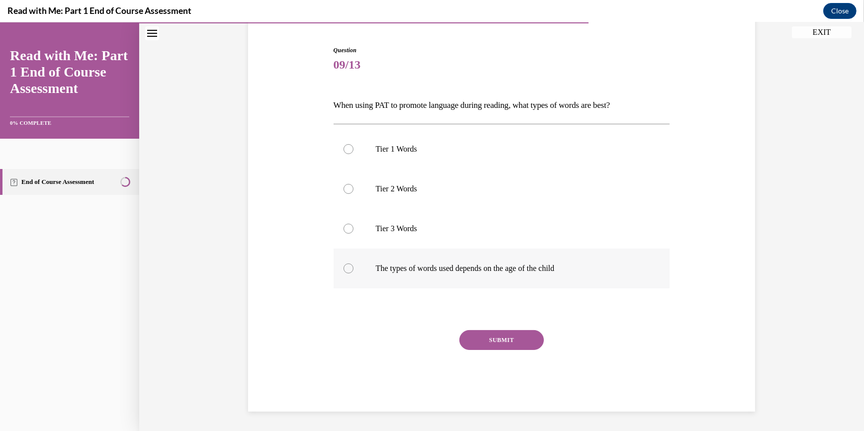
radio input "true"
click at [500, 344] on button "SUBMIT" at bounding box center [501, 340] width 85 height 20
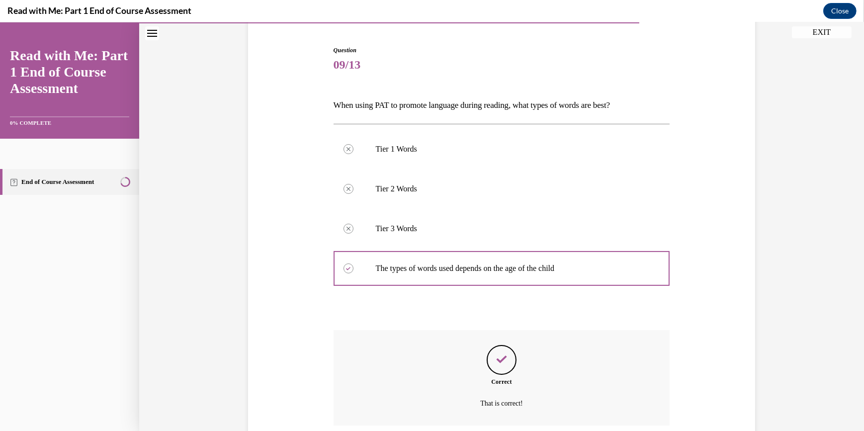
scroll to position [173, 0]
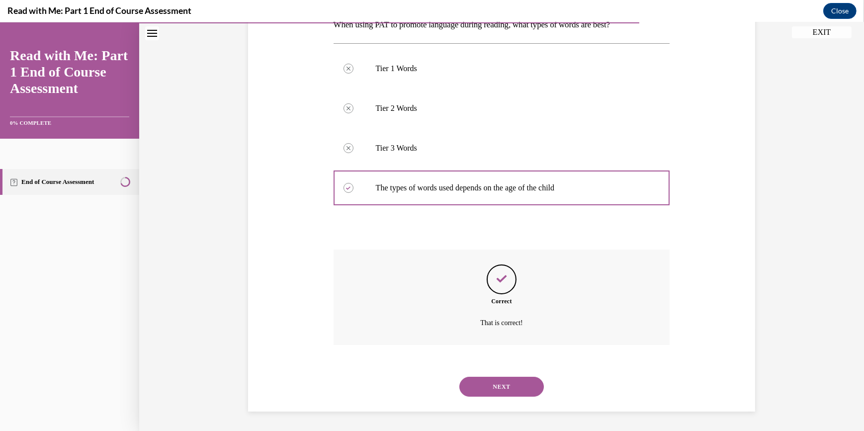
click at [486, 385] on button "NEXT" at bounding box center [501, 387] width 85 height 20
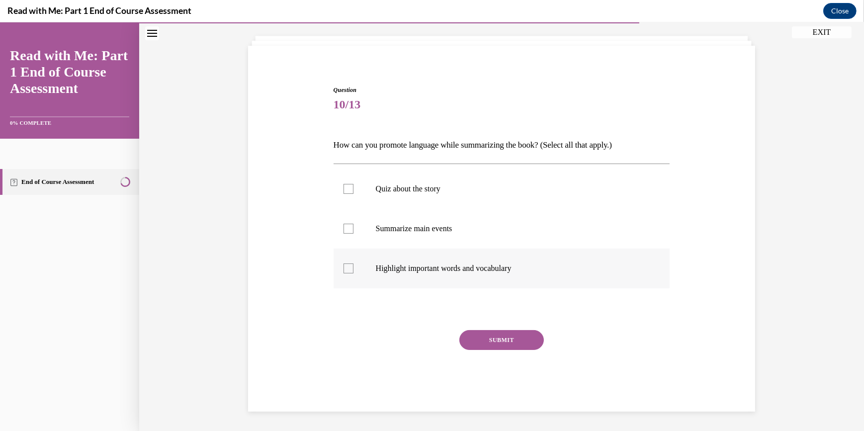
click at [426, 271] on p "Highlight important words and vocabulary" at bounding box center [510, 268] width 269 height 10
click at [353, 271] on input "Highlight important words and vocabulary" at bounding box center [349, 268] width 10 height 10
checkbox input "true"
click at [423, 234] on label "Summarize main events" at bounding box center [502, 229] width 337 height 40
click at [353, 234] on input "Summarize main events" at bounding box center [349, 229] width 10 height 10
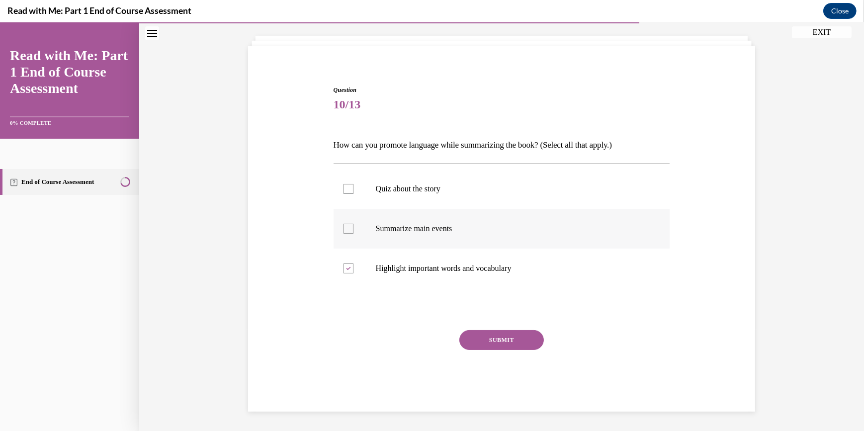
checkbox input "true"
click at [423, 196] on label "Quiz about the story" at bounding box center [502, 189] width 337 height 40
click at [353, 194] on input "Quiz about the story" at bounding box center [349, 189] width 10 height 10
checkbox input "true"
click at [477, 337] on button "SUBMIT" at bounding box center [501, 340] width 85 height 20
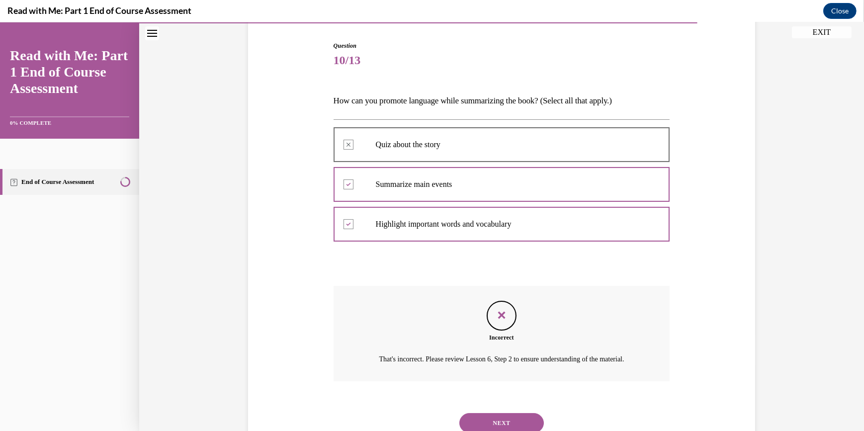
scroll to position [145, 0]
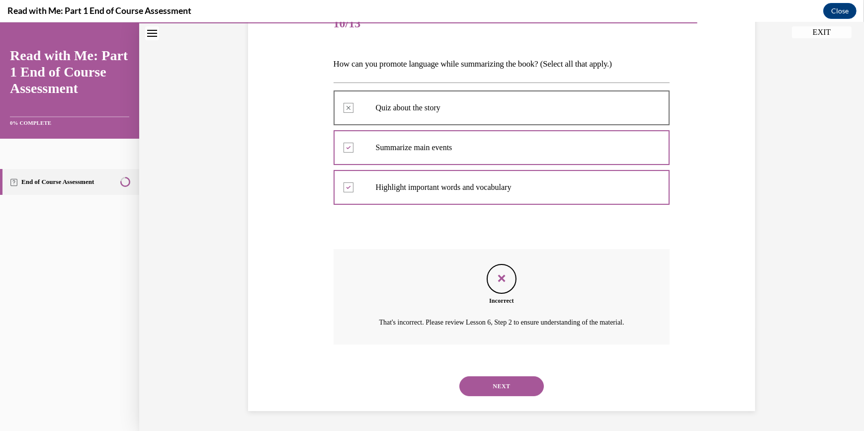
click at [495, 389] on button "NEXT" at bounding box center [501, 386] width 85 height 20
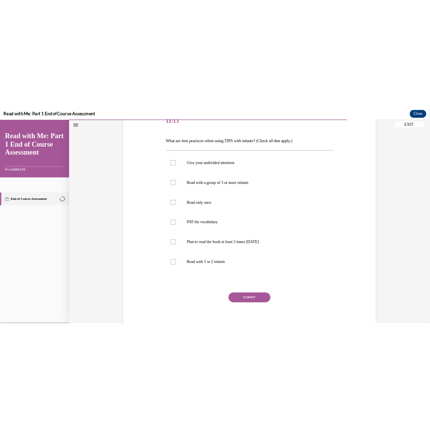
scroll to position [145, 0]
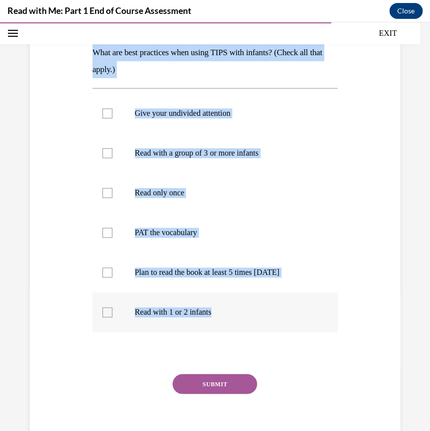
drag, startPoint x: 89, startPoint y: 45, endPoint x: 219, endPoint y: 330, distance: 313.7
click at [219, 330] on div "Question 11/13 What are best practices when using TIPS with infants? (Check all…" at bounding box center [215, 216] width 250 height 477
copy div "What are best practices when using TIPS with infants? (Check all that apply.) G…"
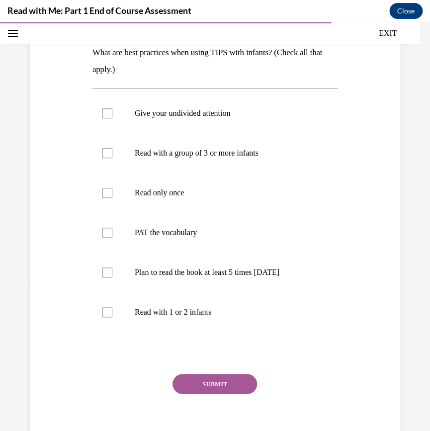
click at [335, 378] on div "Question 11/13 What are best practices when using TIPS with infants? (Check all…" at bounding box center [214, 209] width 375 height 492
click at [207, 114] on p "Give your undivided attention" at bounding box center [224, 113] width 178 height 10
click at [112, 114] on input "Give your undivided attention" at bounding box center [107, 113] width 10 height 10
checkbox input "true"
click at [189, 228] on p "PAT the vocabulary" at bounding box center [224, 233] width 178 height 10
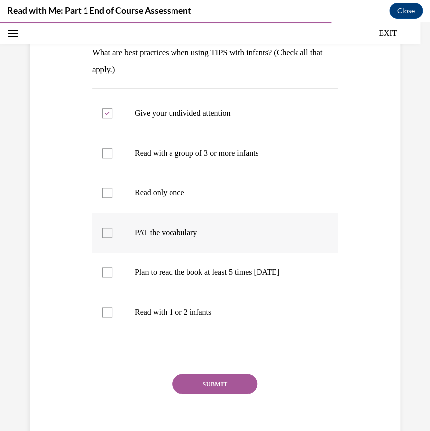
click at [112, 228] on input "PAT the vocabulary" at bounding box center [107, 233] width 10 height 10
checkbox input "true"
click at [187, 275] on p "Plan to read the book at least 5 times in 2 weeks" at bounding box center [224, 272] width 178 height 10
click at [112, 275] on input "Plan to read the book at least 5 times in 2 weeks" at bounding box center [107, 272] width 10 height 10
checkbox input "true"
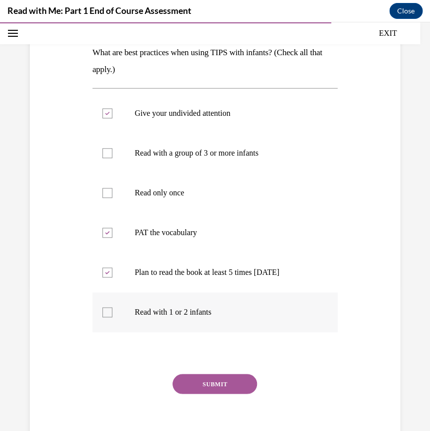
click at [187, 326] on label "Read with 1 or 2 infants" at bounding box center [214, 312] width 245 height 40
click at [112, 317] on input "Read with 1 or 2 infants" at bounding box center [107, 312] width 10 height 10
checkbox input "true"
click at [205, 386] on button "SUBMIT" at bounding box center [214, 384] width 85 height 20
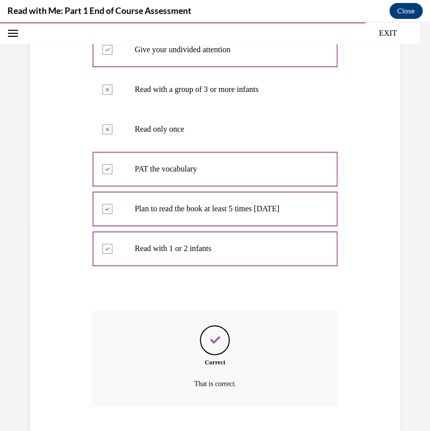
scroll to position [269, 0]
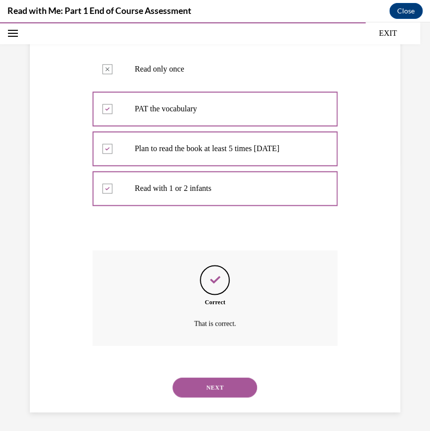
click at [205, 390] on button "NEXT" at bounding box center [214, 387] width 85 height 20
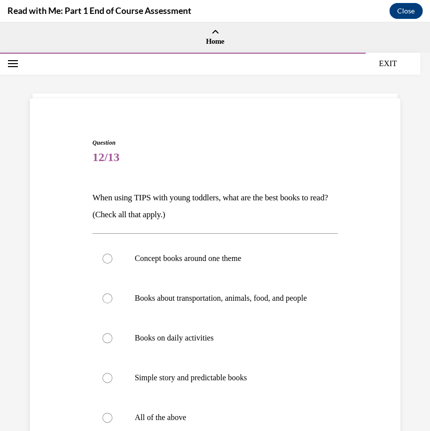
click at [88, 193] on div "Question 12/13 When using TIPS with young toddlers, what are the best books to …" at bounding box center [214, 334] width 375 height 452
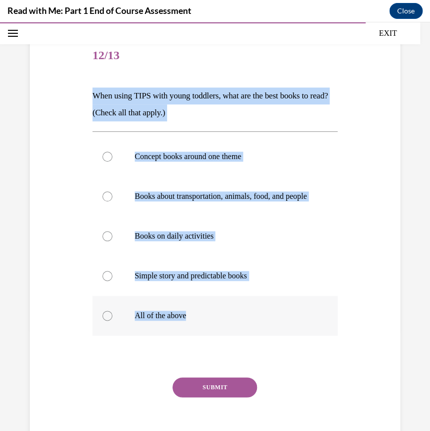
drag, startPoint x: 85, startPoint y: 92, endPoint x: 209, endPoint y: 319, distance: 258.8
click at [209, 319] on div "Question 12/13 When using TIPS with young toddlers, what are the best books to …" at bounding box center [214, 232] width 375 height 452
copy div "When using TIPS with young toddlers, what are the best books to read? (Check al…"
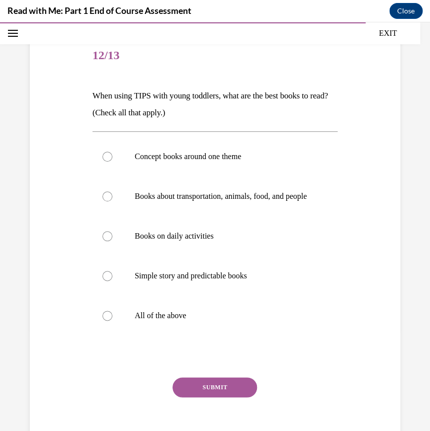
click at [315, 378] on div "Question 12/13 When using TIPS with young toddlers, what are the best books to …" at bounding box center [214, 247] width 245 height 423
click at [227, 293] on label "Simple story and predictable books" at bounding box center [214, 276] width 245 height 40
click at [112, 281] on input "Simple story and predictable books" at bounding box center [107, 276] width 10 height 10
radio input "true"
click at [216, 238] on label "Books on daily activities" at bounding box center [214, 236] width 245 height 40
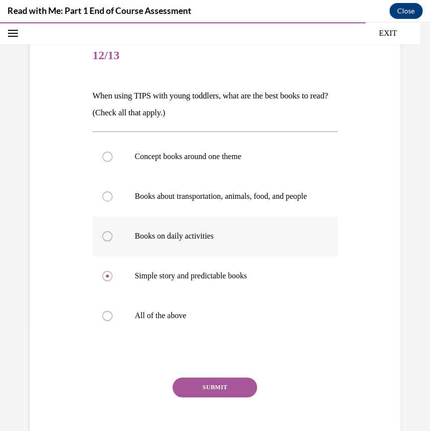
click at [112, 238] on input "Books on daily activities" at bounding box center [107, 236] width 10 height 10
radio input "true"
click at [193, 318] on label "All of the above" at bounding box center [214, 316] width 245 height 40
click at [112, 318] on input "All of the above" at bounding box center [107, 316] width 10 height 10
radio input "true"
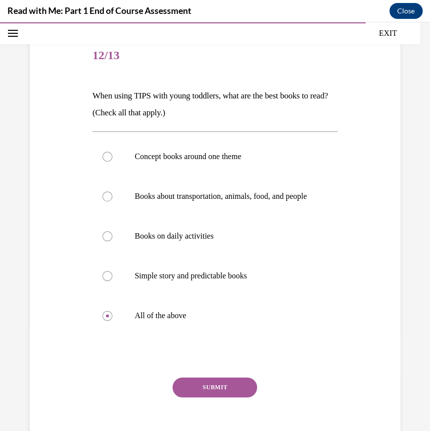
click at [207, 390] on button "SUBMIT" at bounding box center [214, 387] width 85 height 20
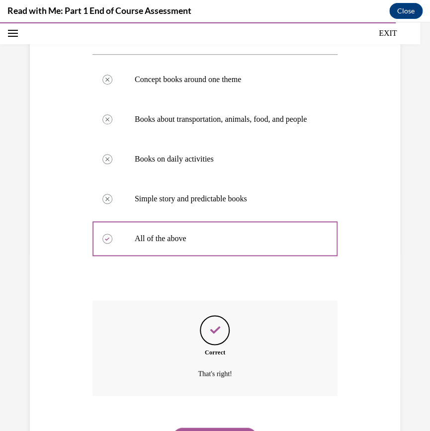
scroll to position [239, 0]
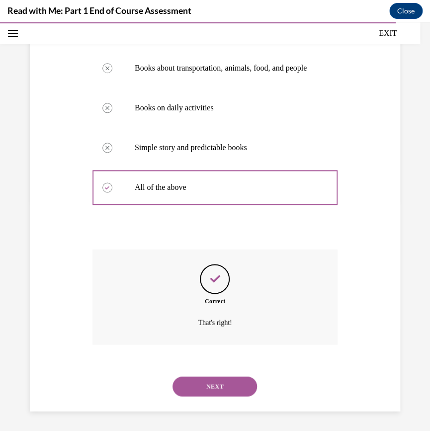
click at [198, 386] on button "NEXT" at bounding box center [214, 386] width 85 height 20
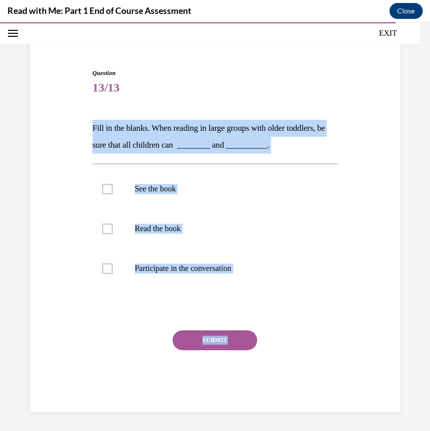
drag, startPoint x: 89, startPoint y: 127, endPoint x: 348, endPoint y: 357, distance: 346.8
click at [348, 357] on div "Question 13/13 Fill in the blanks. When reading in large groups with older todd…" at bounding box center [214, 225] width 375 height 373
copy div "Fill in the blanks. When reading in large groups with older toddlers, be sure t…"
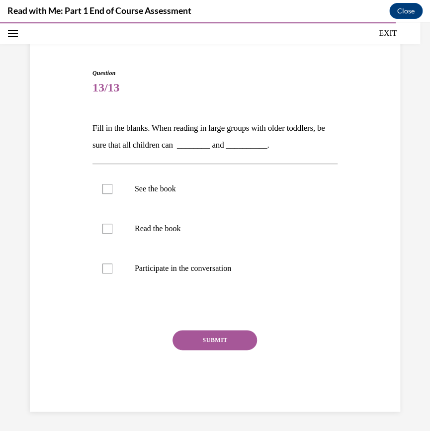
click at [316, 364] on div "SUBMIT" at bounding box center [214, 355] width 245 height 50
click at [172, 190] on p "See the book" at bounding box center [224, 189] width 178 height 10
click at [112, 190] on input "See the book" at bounding box center [107, 189] width 10 height 10
checkbox input "true"
click at [176, 257] on label "Participate in the conversation" at bounding box center [214, 269] width 245 height 40
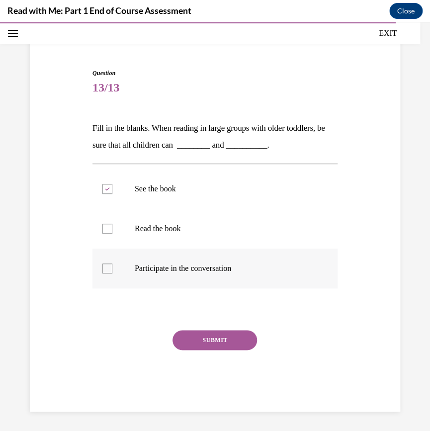
click at [112, 263] on input "Participate in the conversation" at bounding box center [107, 268] width 10 height 10
checkbox input "true"
click at [216, 341] on button "SUBMIT" at bounding box center [214, 340] width 85 height 20
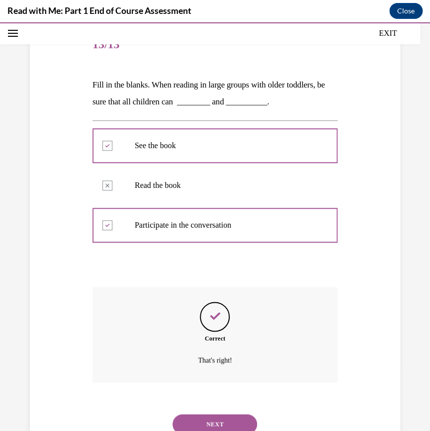
scroll to position [150, 0]
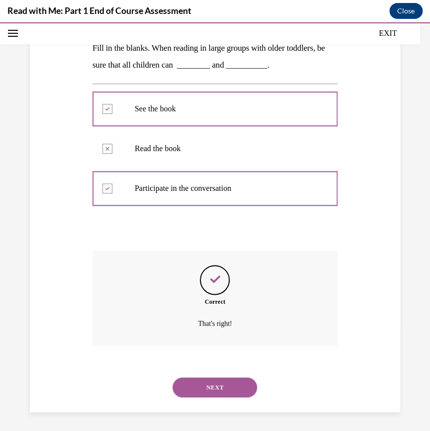
click at [209, 379] on button "NEXT" at bounding box center [214, 387] width 85 height 20
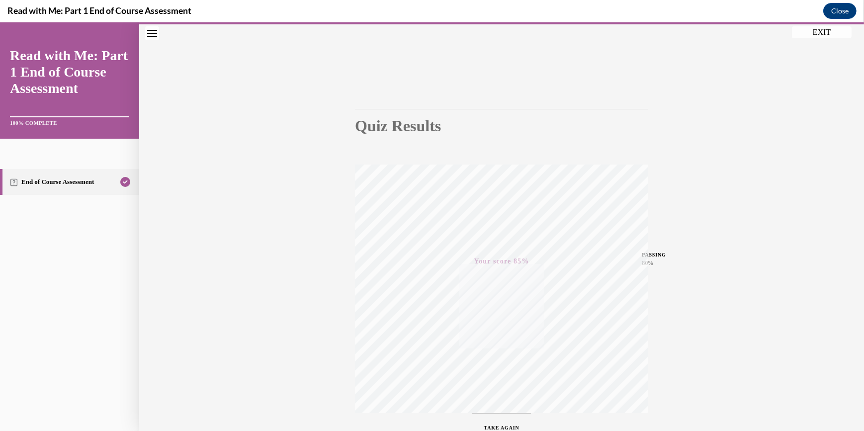
scroll to position [28, 0]
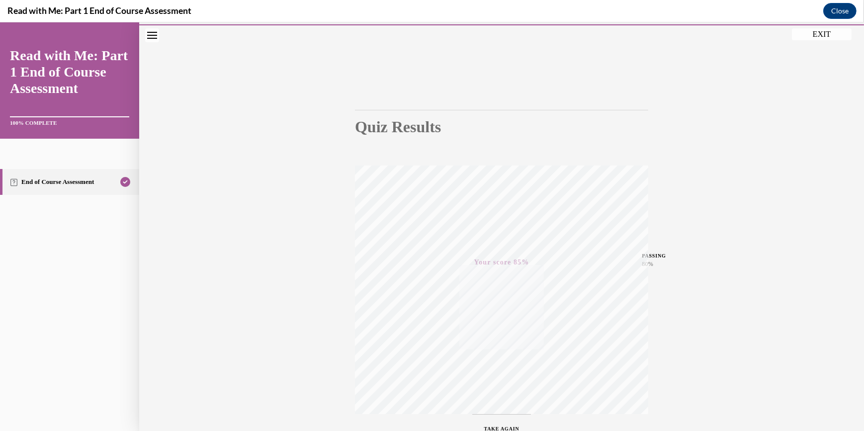
click at [803, 34] on button "EXIT" at bounding box center [822, 34] width 60 height 12
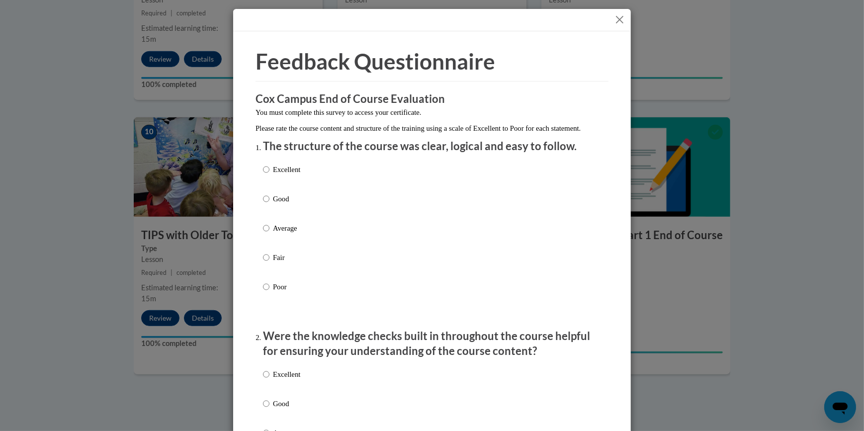
click at [276, 245] on label "Average" at bounding box center [281, 236] width 37 height 27
click at [269, 234] on input "Average" at bounding box center [266, 228] width 6 height 11
radio input "true"
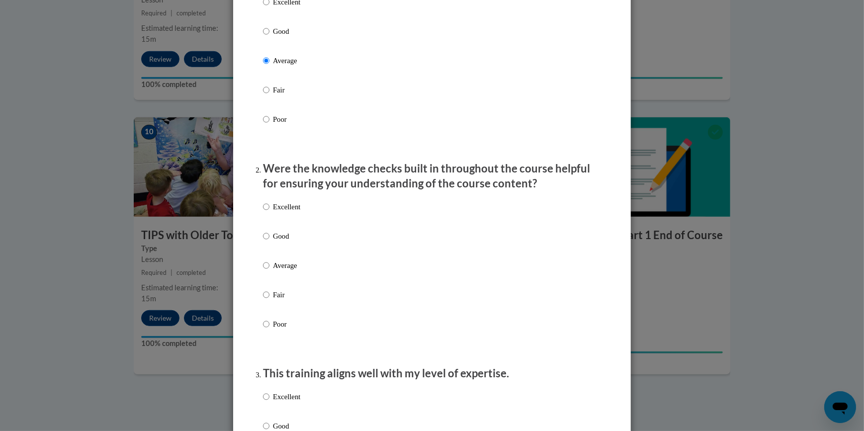
click at [280, 270] on p "Average" at bounding box center [286, 265] width 27 height 11
click at [269, 270] on input "Average" at bounding box center [266, 265] width 6 height 11
radio input "true"
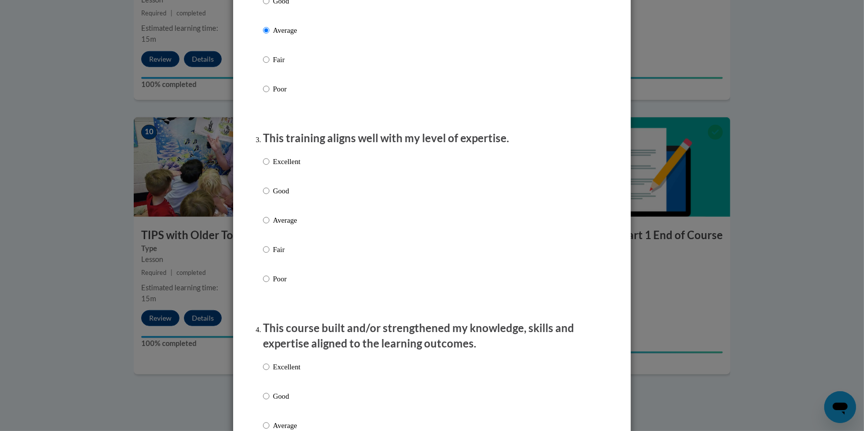
click at [287, 226] on p "Average" at bounding box center [286, 220] width 27 height 11
click at [269, 226] on input "Average" at bounding box center [266, 220] width 6 height 11
radio input "true"
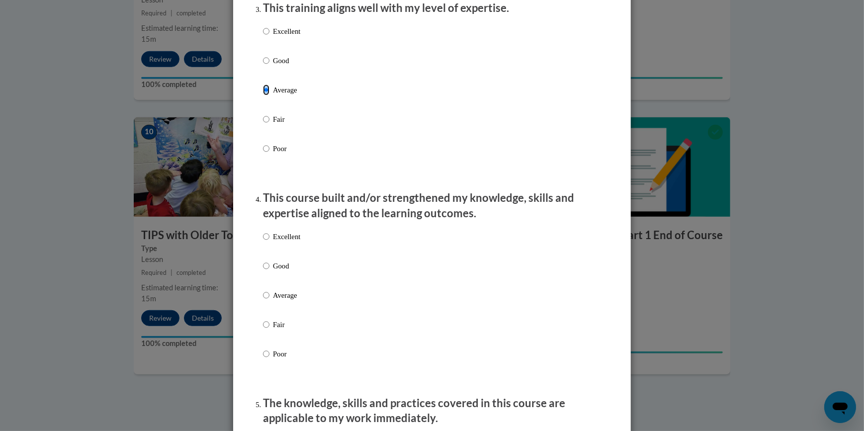
scroll to position [536, 0]
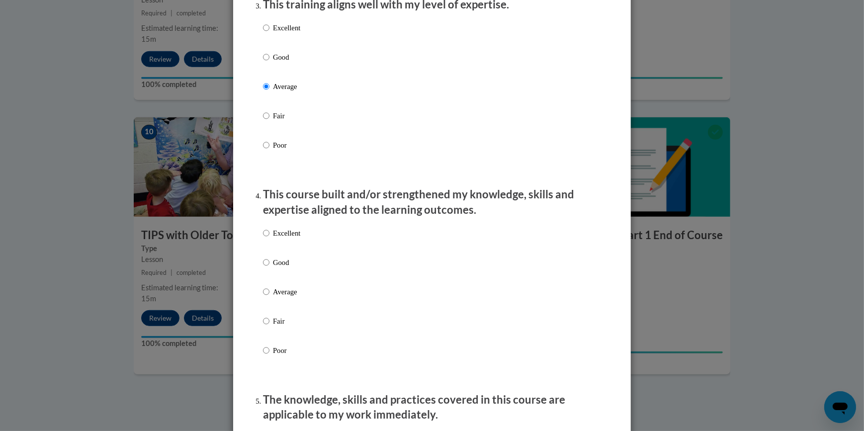
click at [279, 297] on p "Average" at bounding box center [286, 291] width 27 height 11
click at [269, 297] on input "Average" at bounding box center [266, 291] width 6 height 11
radio input "true"
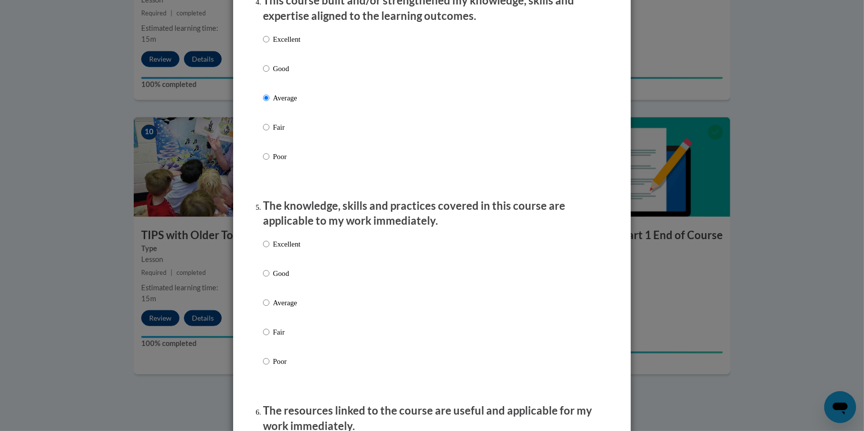
click at [280, 308] on p "Average" at bounding box center [286, 302] width 27 height 11
click at [269, 308] on input "Average" at bounding box center [266, 302] width 6 height 11
radio input "true"
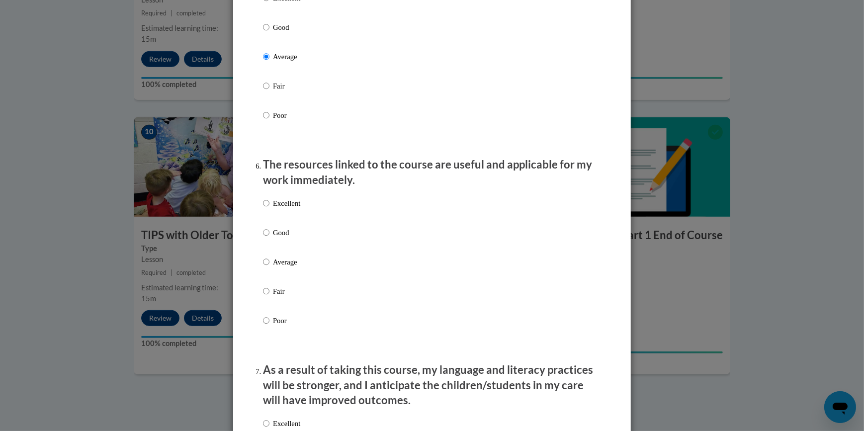
click at [278, 267] on p "Average" at bounding box center [286, 262] width 27 height 11
click at [269, 267] on input "Average" at bounding box center [266, 262] width 6 height 11
radio input "true"
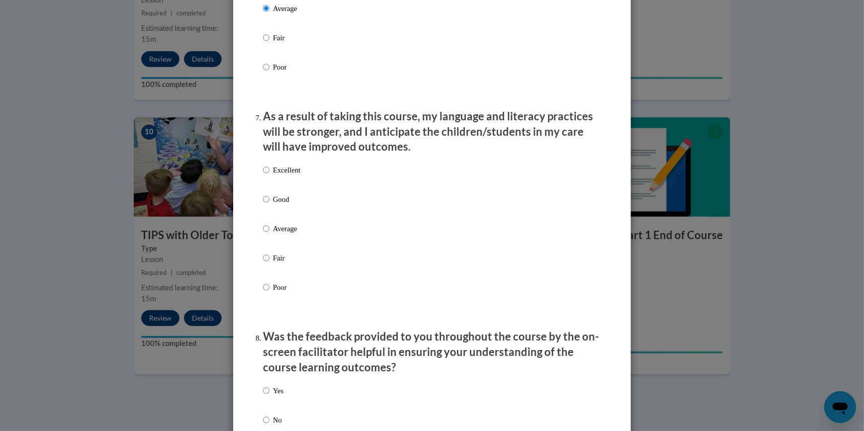
click at [282, 234] on p "Average" at bounding box center [286, 228] width 27 height 11
click at [269, 234] on input "Average" at bounding box center [266, 228] width 6 height 11
radio input "true"
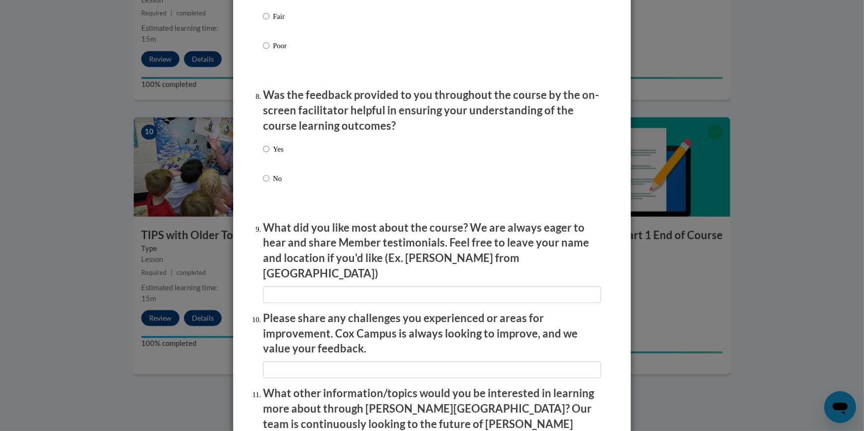
scroll to position [1472, 0]
click at [274, 154] on p "Yes" at bounding box center [278, 148] width 10 height 11
click at [269, 154] on input "Yes" at bounding box center [266, 148] width 6 height 11
radio input "true"
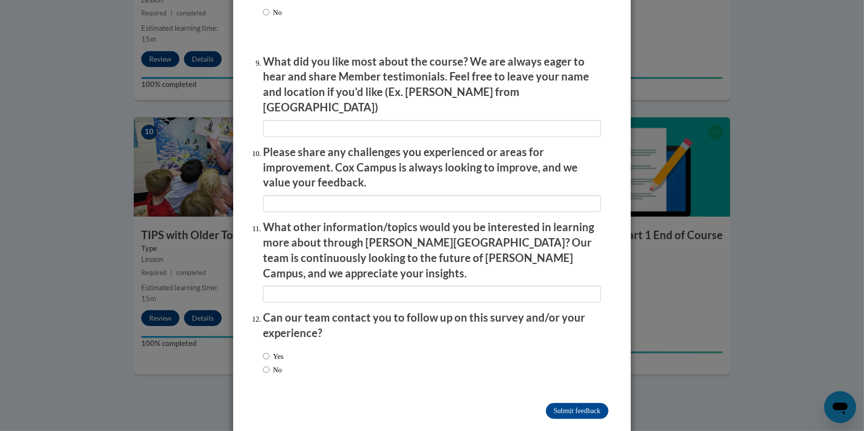
click at [558, 403] on input "Submit feedback" at bounding box center [577, 411] width 63 height 16
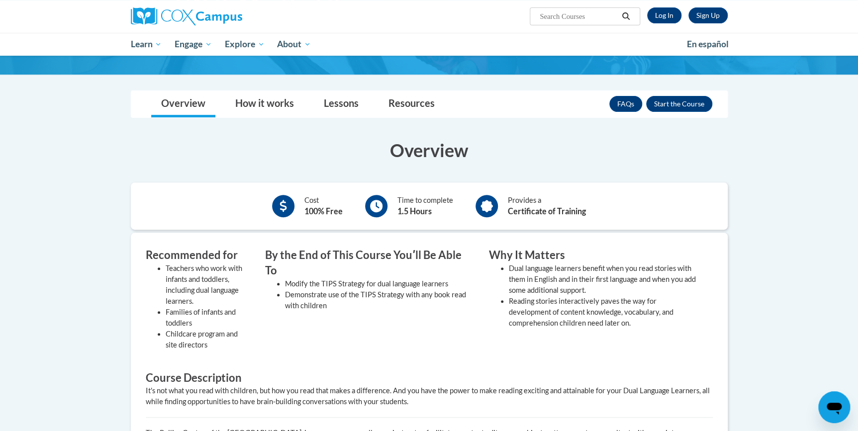
scroll to position [109, 0]
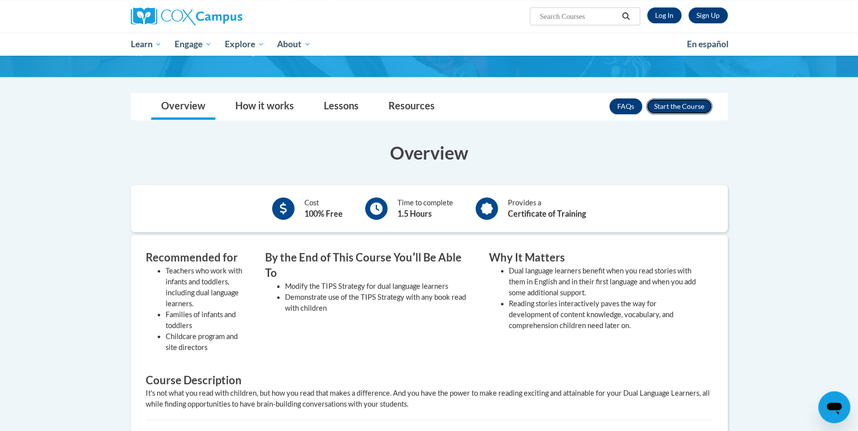
click at [678, 103] on button "Enroll" at bounding box center [679, 106] width 66 height 16
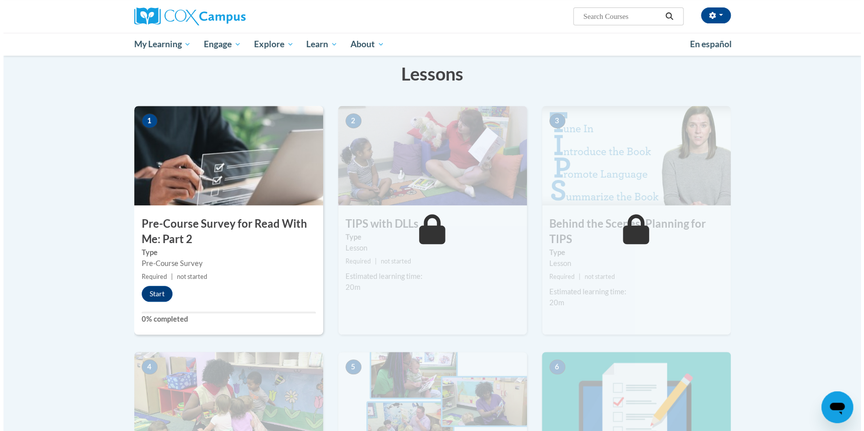
scroll to position [146, 0]
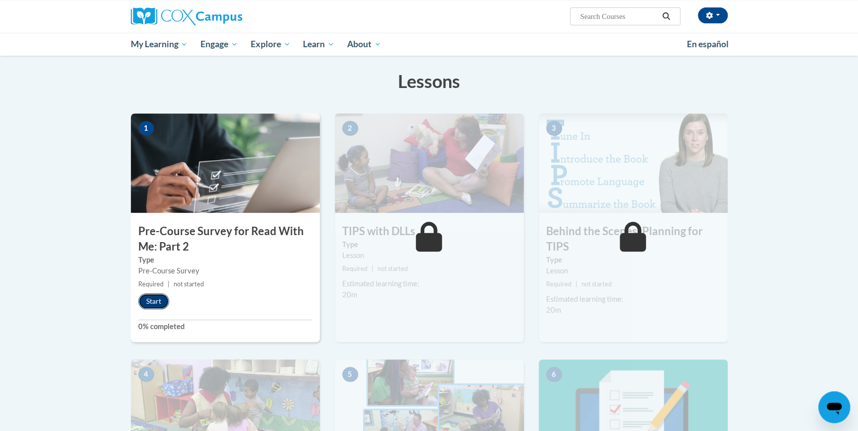
click at [156, 296] on button "Start" at bounding box center [153, 301] width 31 height 16
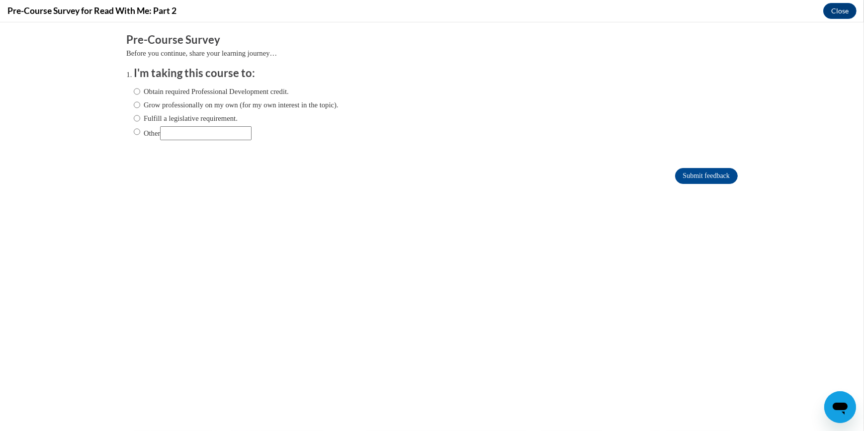
scroll to position [0, 0]
click at [233, 88] on label "Obtain required Professional Development credit." at bounding box center [211, 91] width 155 height 11
click at [140, 88] on input "Obtain required Professional Development credit." at bounding box center [137, 91] width 6 height 11
radio input "true"
click at [689, 168] on input "Submit feedback" at bounding box center [706, 176] width 63 height 16
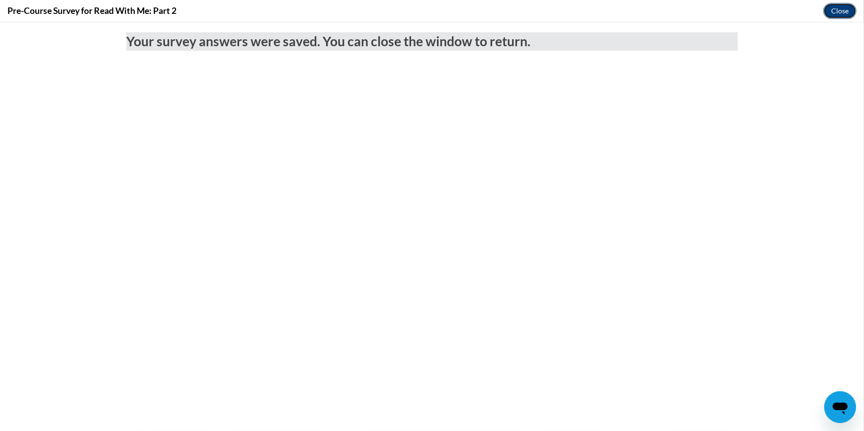
click at [834, 7] on button "Close" at bounding box center [839, 11] width 33 height 16
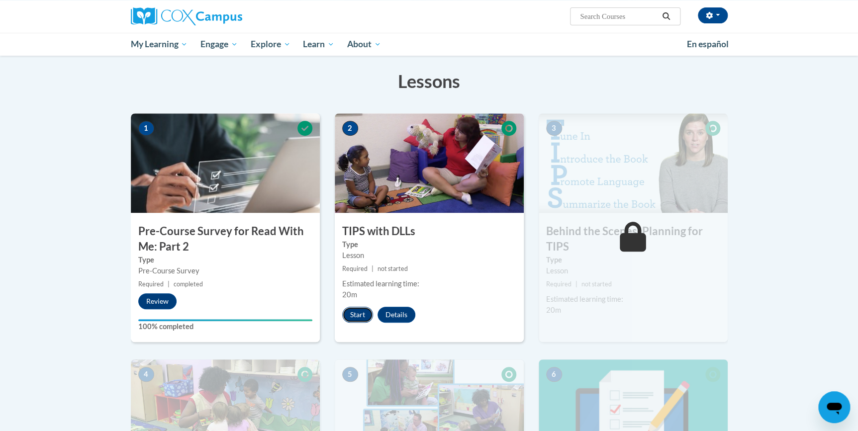
click at [347, 314] on button "Start" at bounding box center [357, 315] width 31 height 16
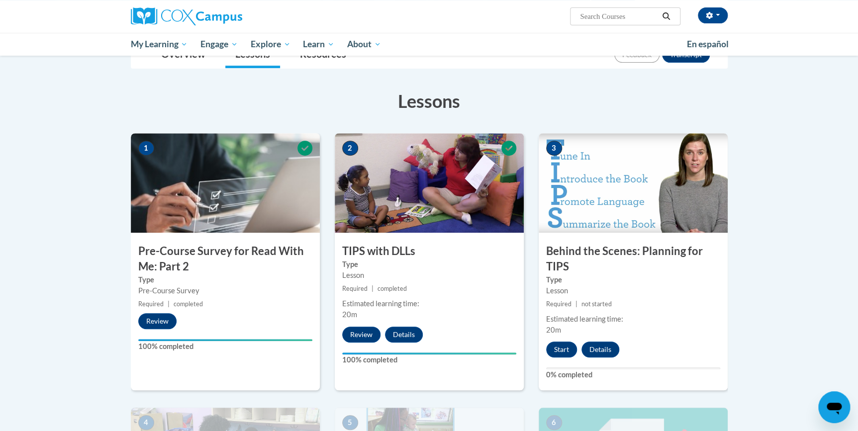
scroll to position [127, 0]
click at [814, 178] on body "[PERSON_NAME] ([GEOGRAPHIC_DATA]/New_York UTC-04:00) My Profile Inbox My Transc…" at bounding box center [429, 373] width 858 height 1001
click at [754, 289] on body "[PERSON_NAME] ([GEOGRAPHIC_DATA]/New_York UTC-04:00) My Profile Inbox My Transc…" at bounding box center [429, 373] width 858 height 1001
